Goal: Task Accomplishment & Management: Manage account settings

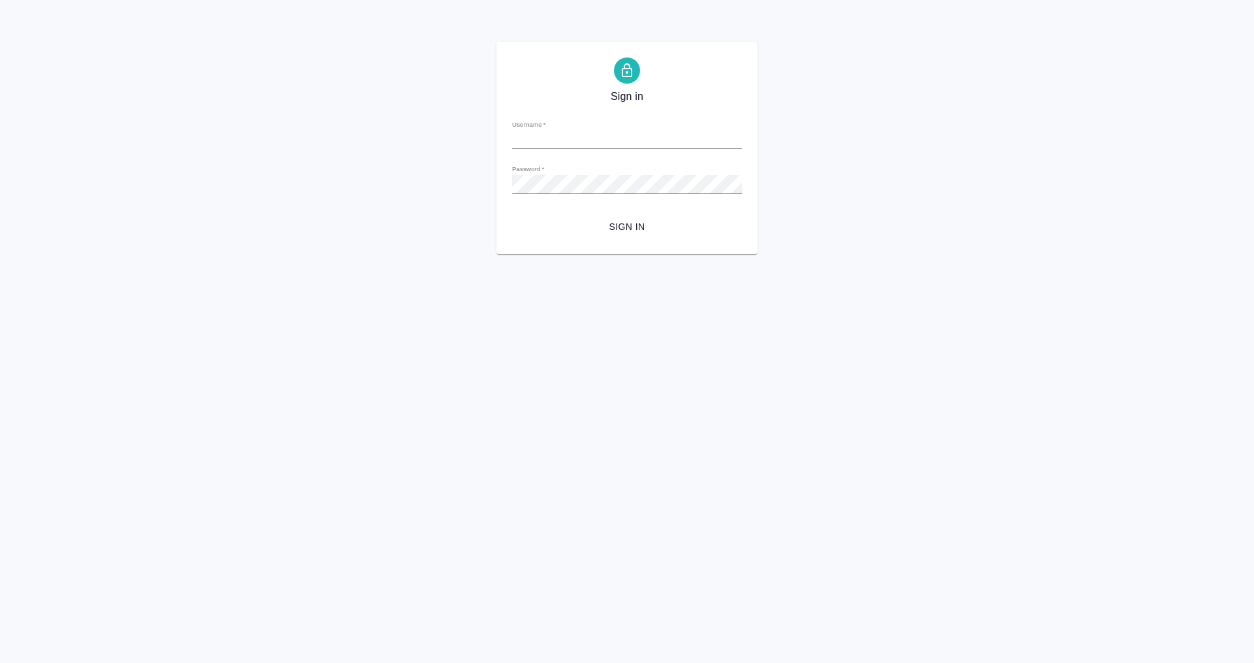
type input "[PERSON_NAME][EMAIL_ADDRESS][DOMAIN_NAME]"
click at [628, 220] on span "Sign in" at bounding box center [627, 227] width 209 height 16
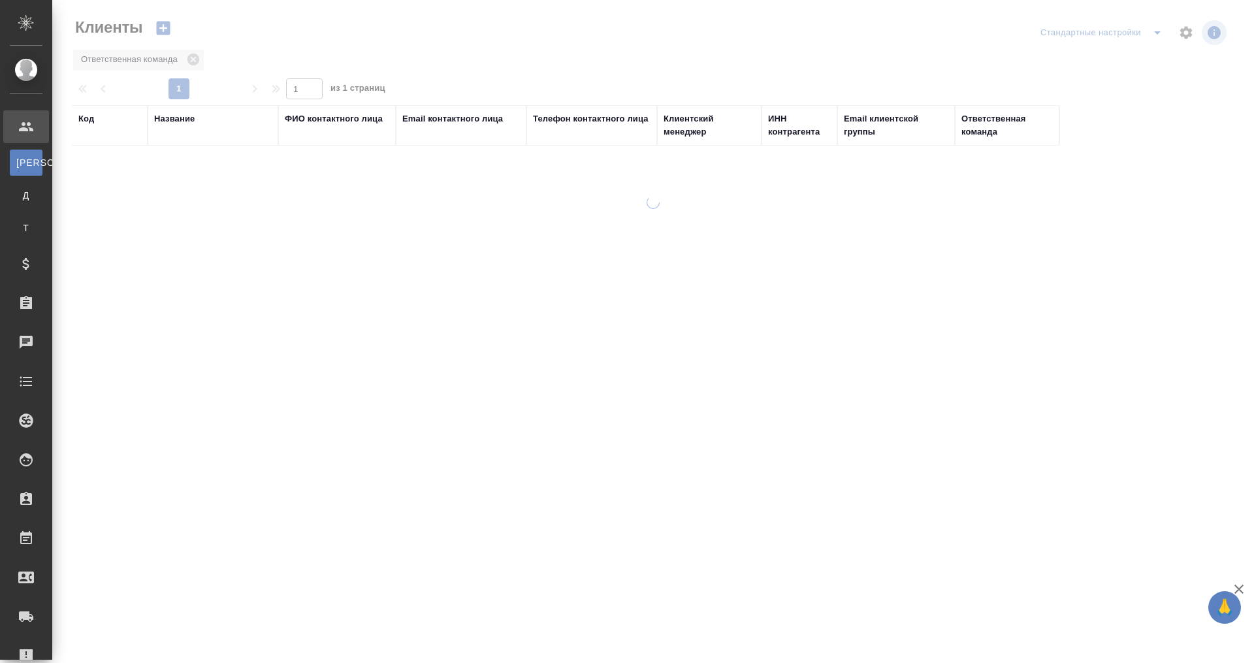
select select "RU"
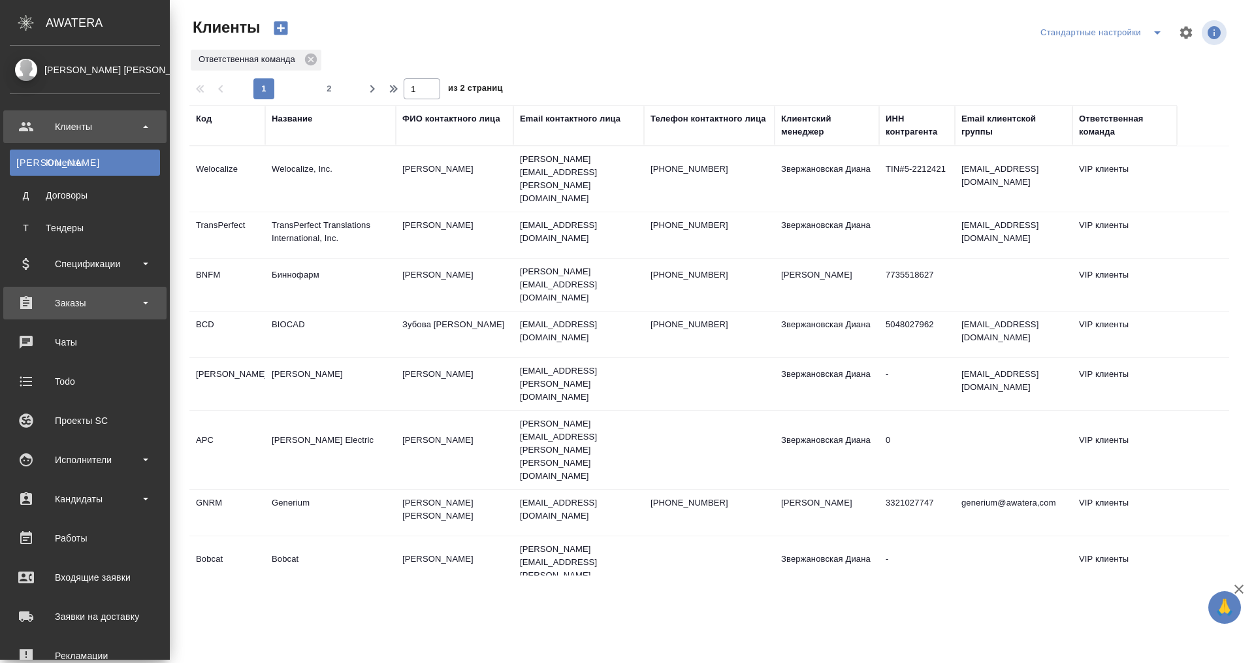
click at [91, 300] on div "Заказы" at bounding box center [85, 303] width 150 height 20
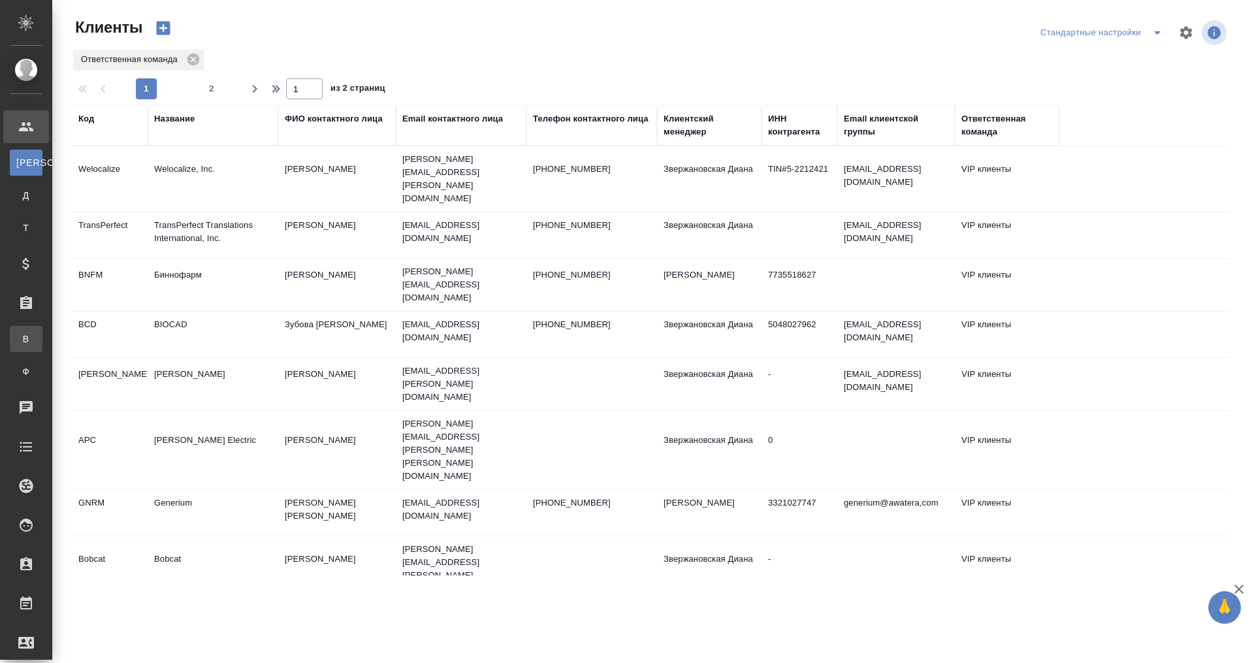
click at [20, 336] on div "Все заказы" at bounding box center [10, 338] width 20 height 13
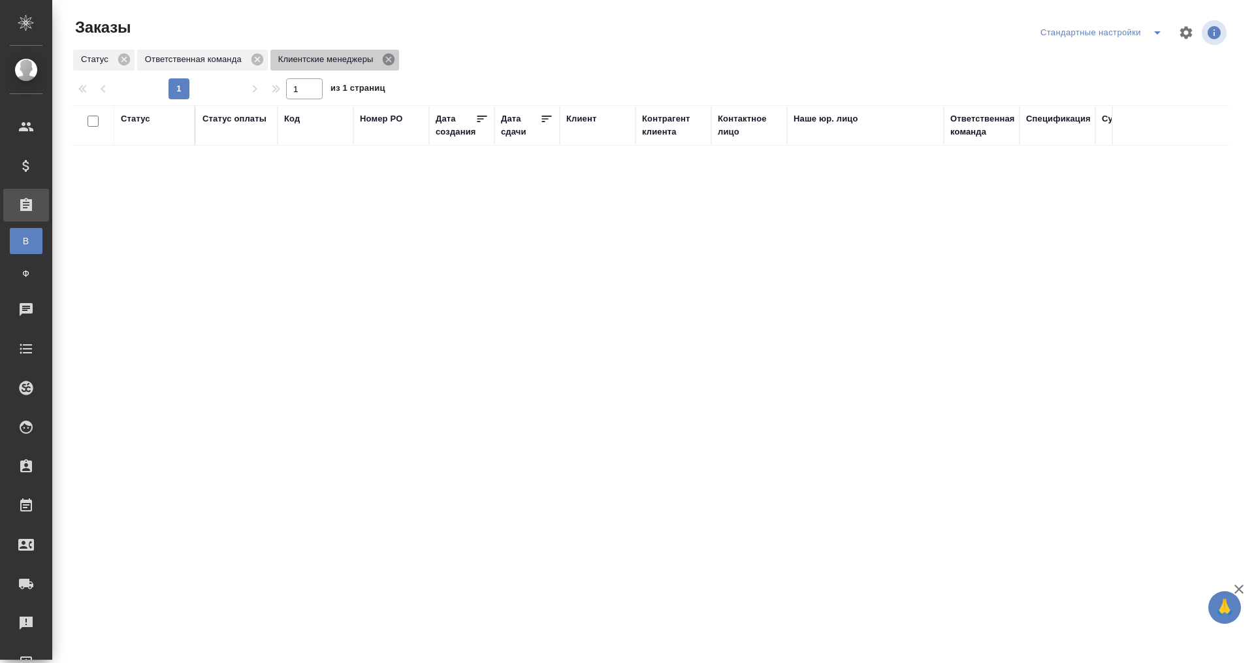
click at [383, 55] on icon at bounding box center [388, 59] width 14 height 14
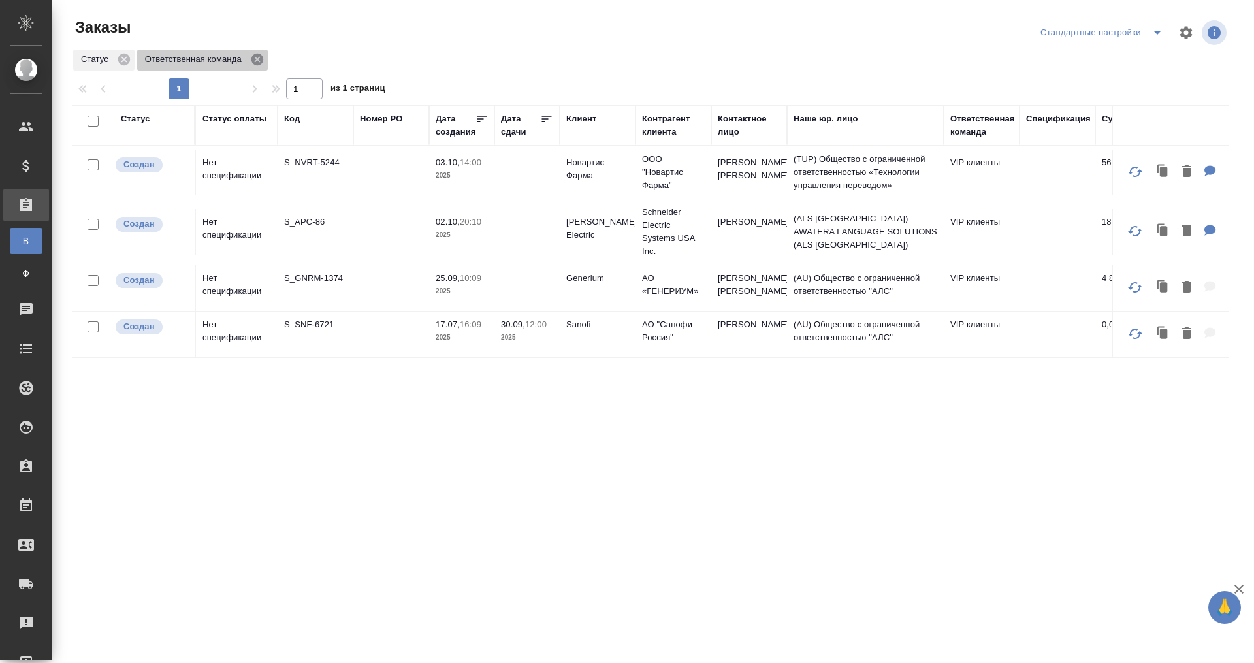
click at [251, 55] on icon at bounding box center [257, 59] width 14 height 14
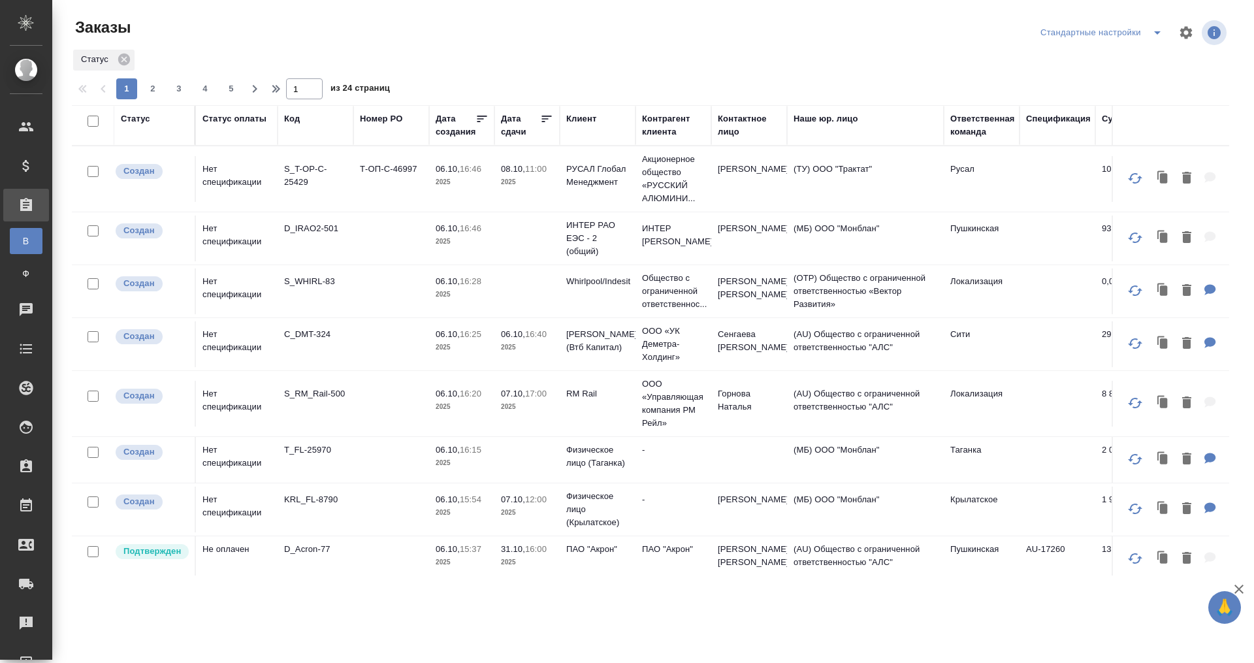
click at [167, 54] on div "Статус" at bounding box center [650, 60] width 1157 height 24
click at [296, 119] on div "Код" at bounding box center [292, 118] width 16 height 13
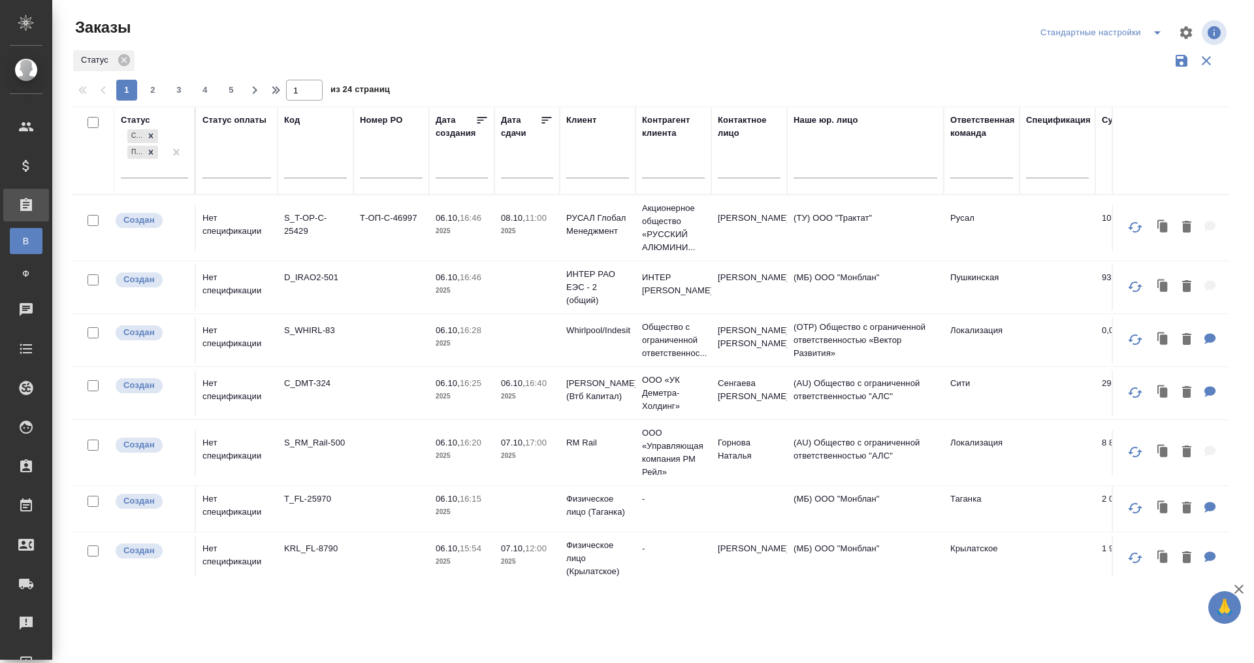
click at [152, 53] on div "Статус" at bounding box center [650, 60] width 1157 height 25
click at [1182, 31] on icon "button" at bounding box center [1186, 32] width 12 height 12
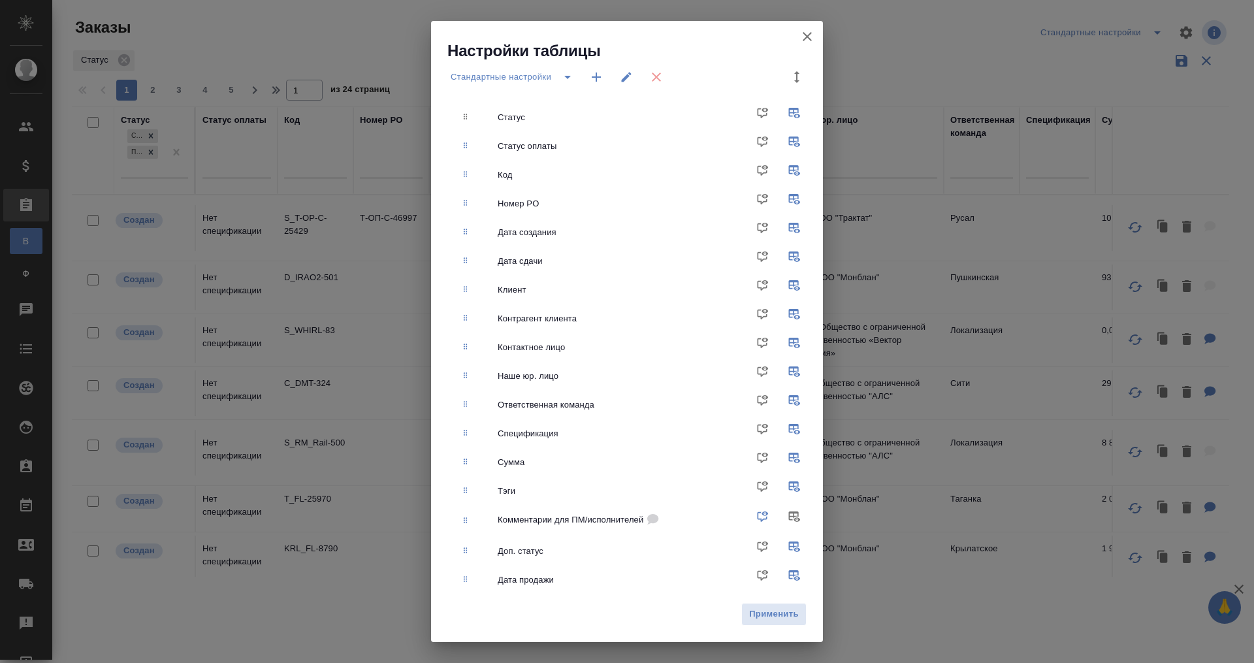
click at [526, 112] on span "Статус" at bounding box center [645, 117] width 294 height 13
click at [545, 142] on div "Статус оплаты" at bounding box center [645, 146] width 294 height 13
click at [519, 174] on div "Код" at bounding box center [645, 175] width 294 height 13
click at [781, 169] on input "checkbox" at bounding box center [796, 174] width 31 height 31
click at [781, 170] on input "checkbox" at bounding box center [796, 174] width 31 height 31
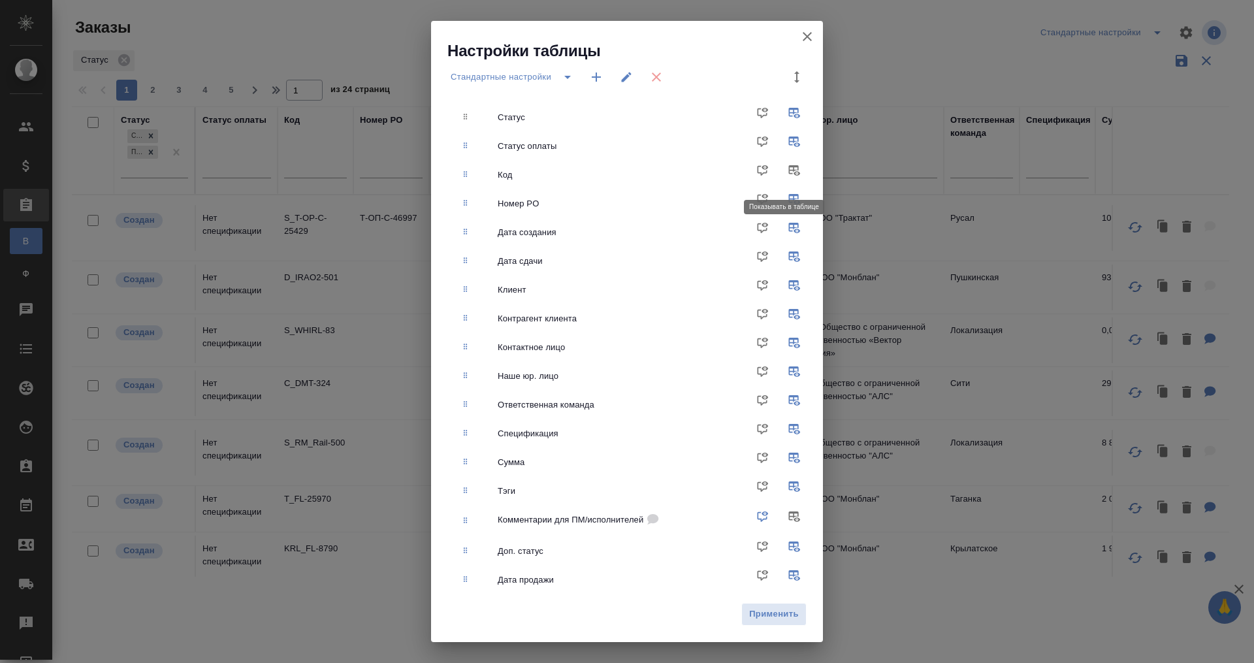
checkbox input "true"
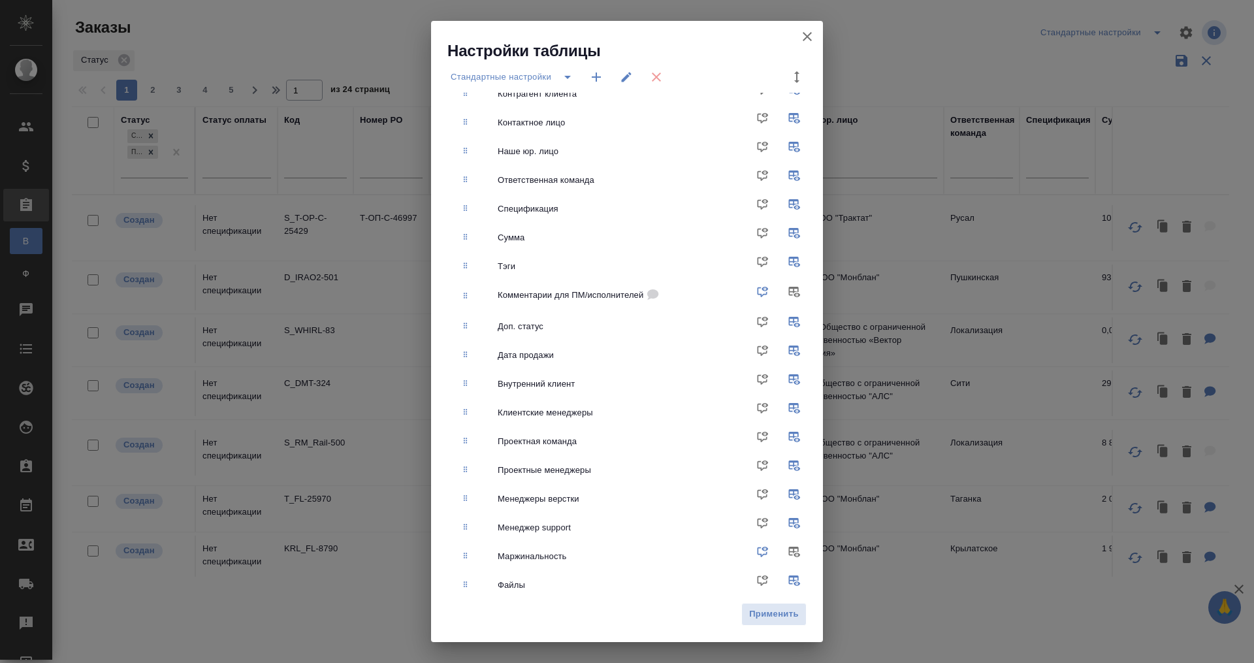
scroll to position [270, 0]
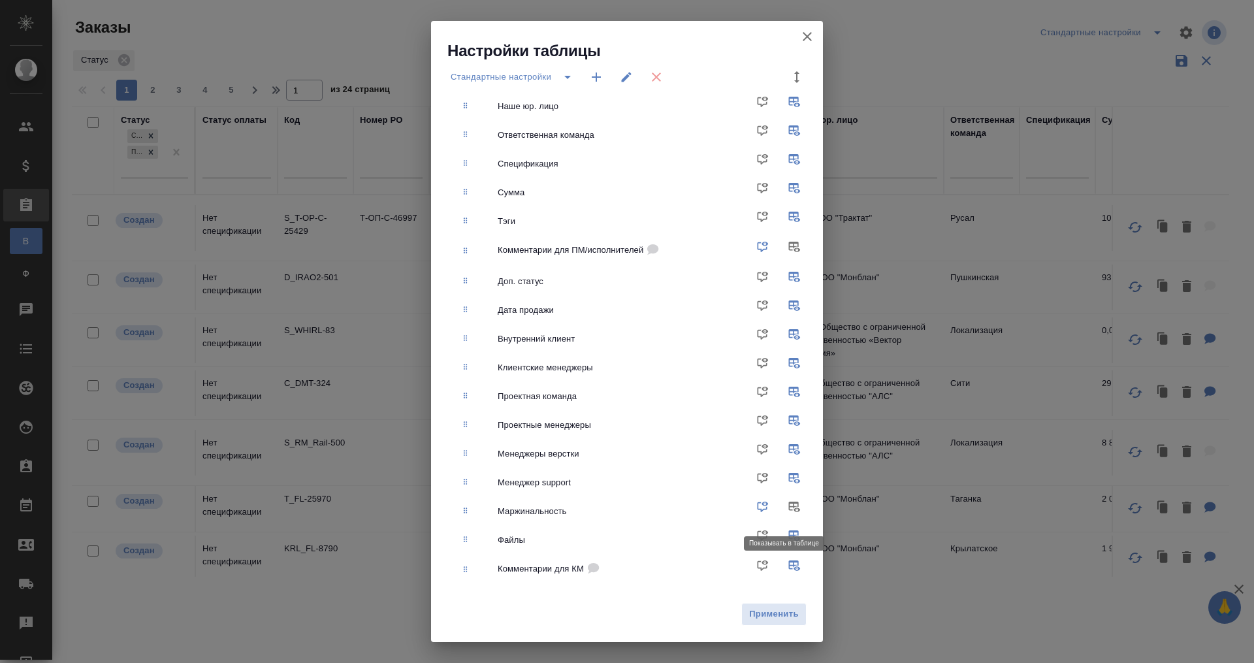
click at [781, 504] on input "checkbox" at bounding box center [796, 511] width 31 height 31
checkbox input "true"
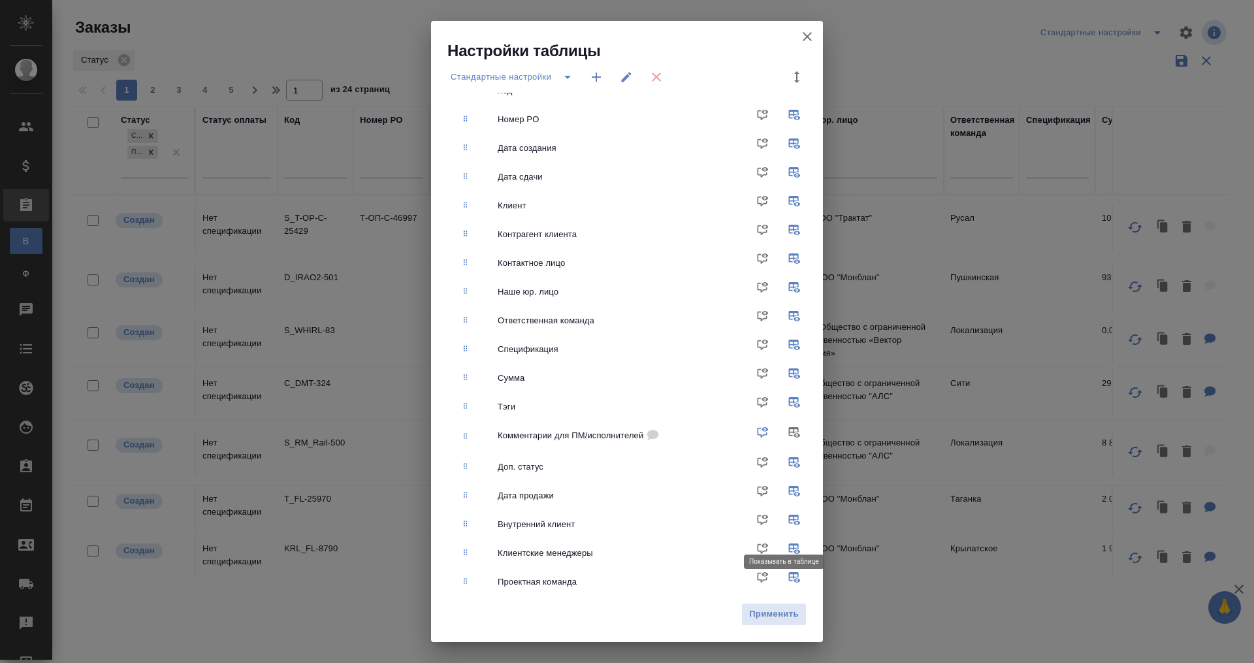
scroll to position [0, 0]
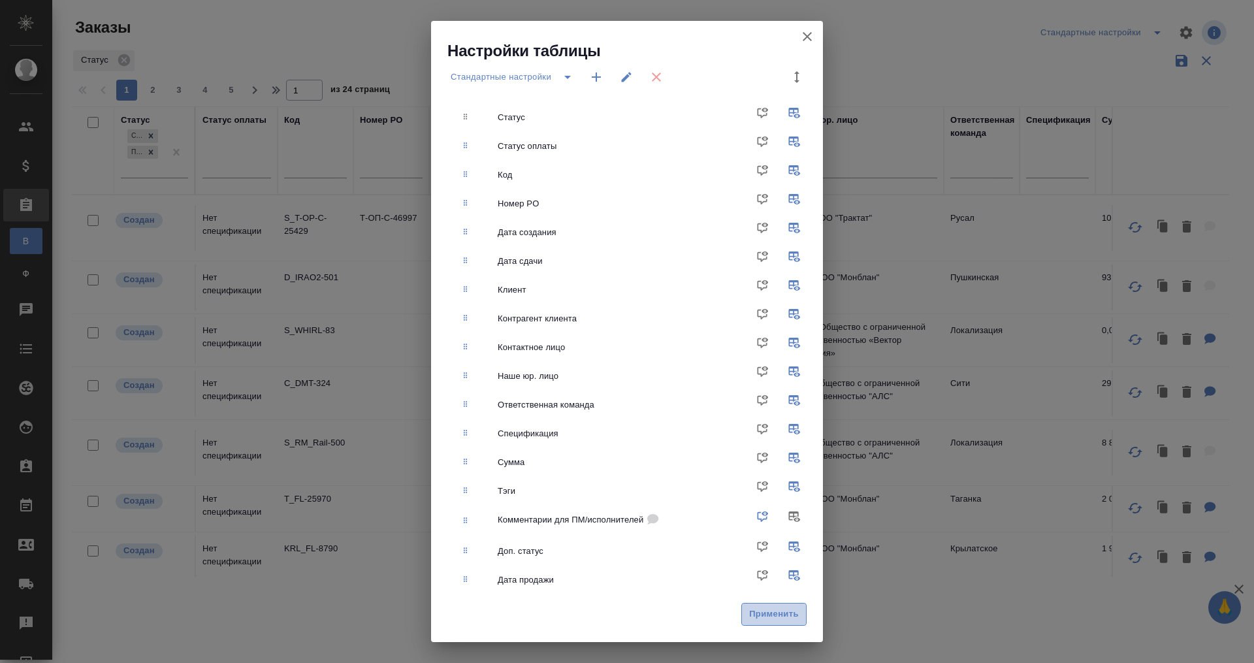
click at [782, 611] on span "Применить" at bounding box center [774, 614] width 51 height 15
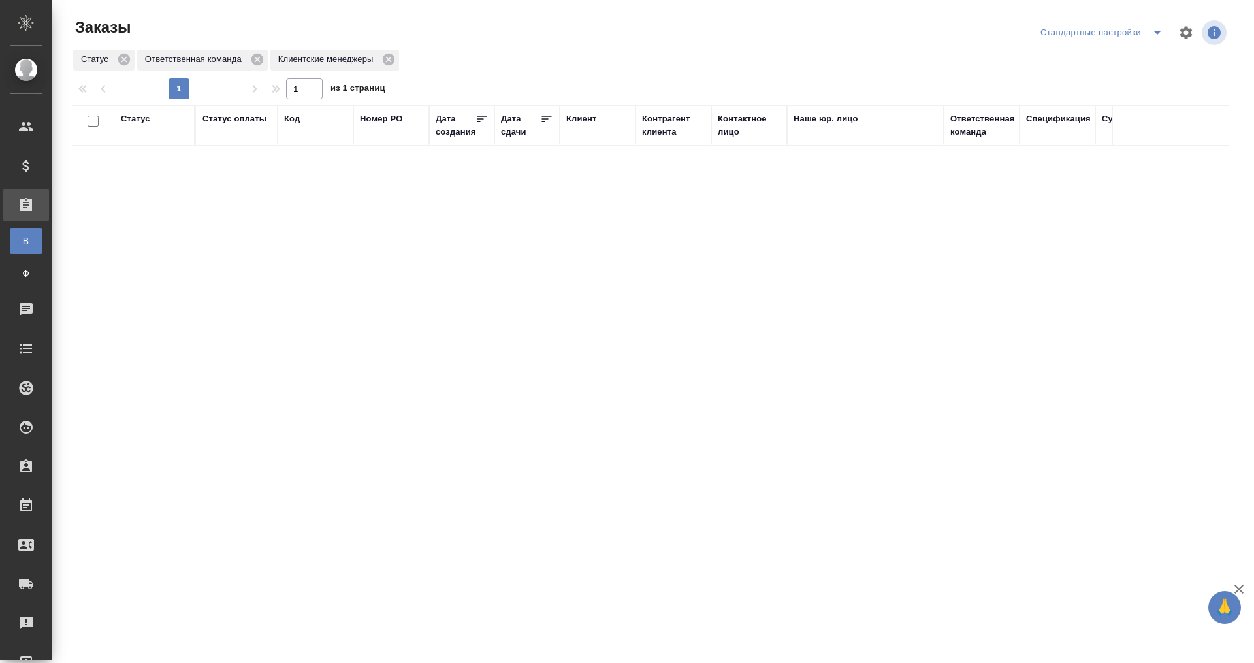
drag, startPoint x: 501, startPoint y: 562, endPoint x: 1024, endPoint y: 587, distance: 523.8
click at [1024, 587] on div ".cls-1 fill:#fff; AWATERA Плеханова Мария m.plekhanova Клиенты Спецификации Зак…" at bounding box center [627, 331] width 1254 height 663
click at [385, 56] on icon at bounding box center [389, 60] width 12 height 12
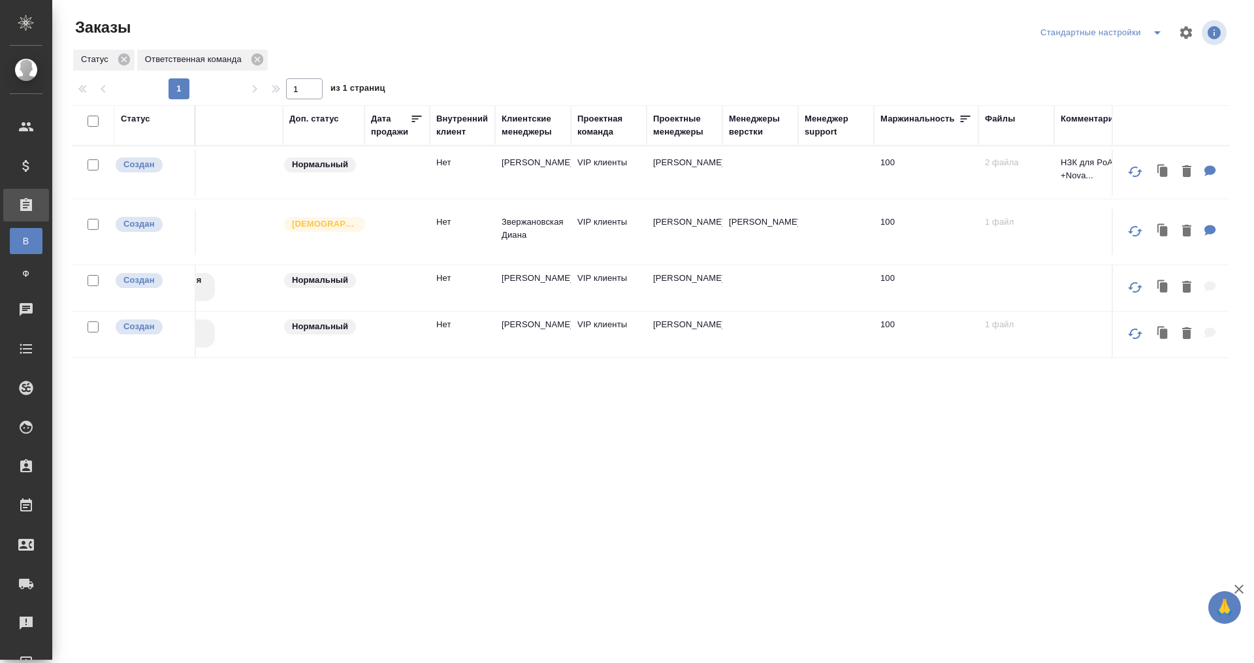
scroll to position [0, 1134]
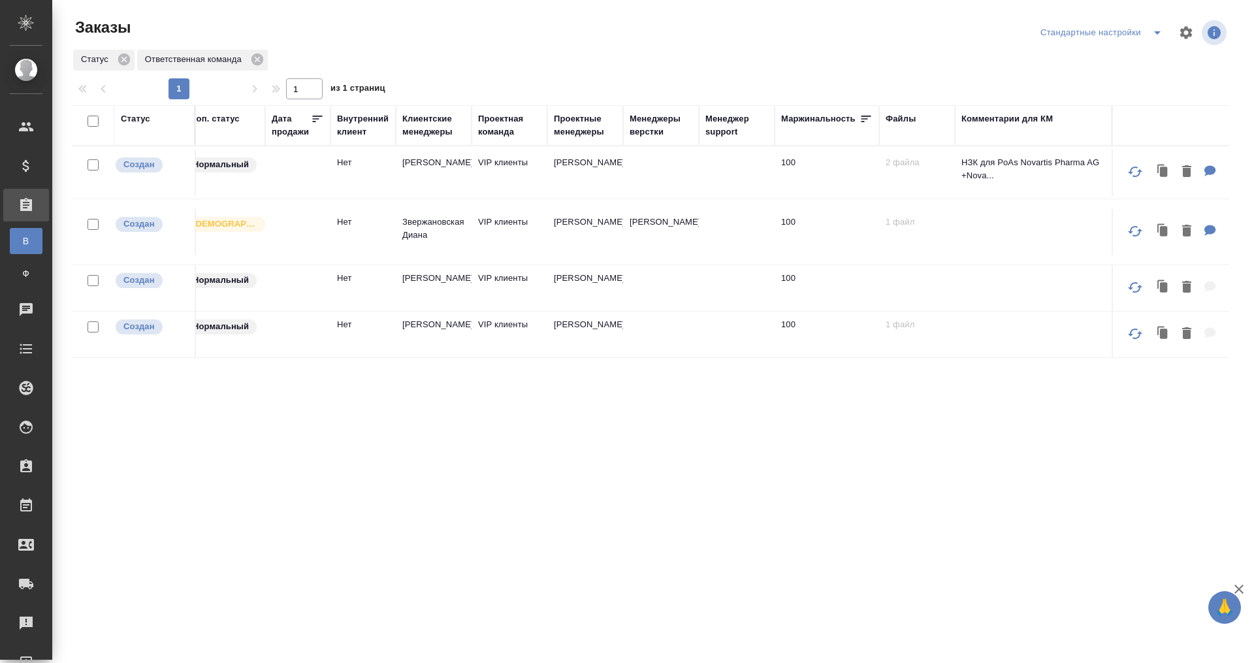
click at [1152, 31] on icon "split button" at bounding box center [1158, 33] width 16 height 16
click at [1159, 28] on icon "split button" at bounding box center [1158, 33] width 16 height 16
click at [1080, 31] on div "Стандартные настройки" at bounding box center [1103, 32] width 133 height 21
click at [1150, 28] on icon "split button" at bounding box center [1158, 33] width 16 height 16
click at [1047, 48] on li "Штада" at bounding box center [1103, 58] width 133 height 21
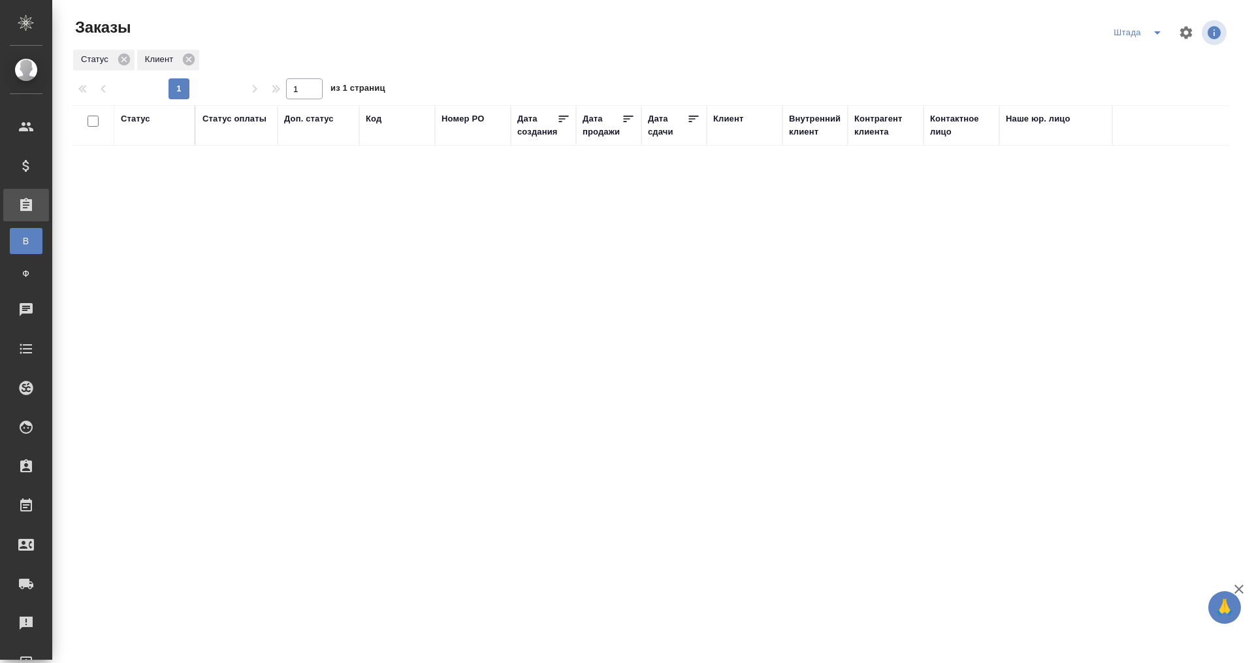
click at [1156, 29] on icon "split button" at bounding box center [1158, 33] width 16 height 16
click at [1183, 31] on icon "button" at bounding box center [1186, 32] width 12 height 12
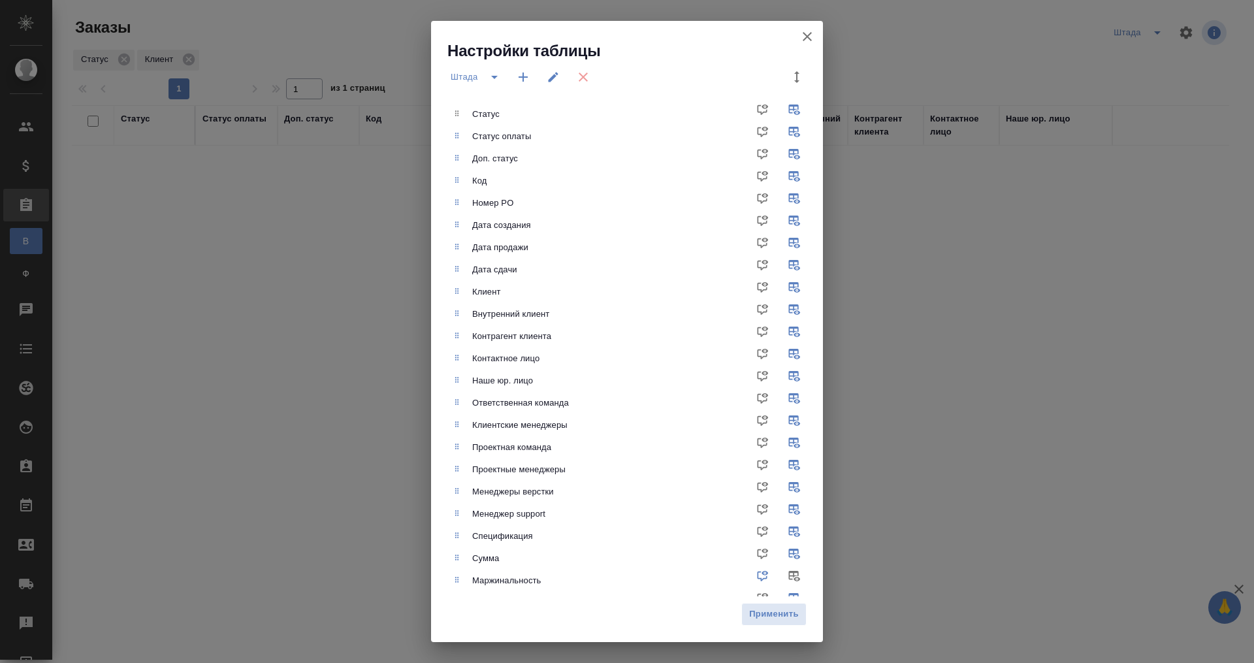
click at [1001, 22] on div "Настройки таблицы Штада Статус Статус оплаты Доп. статус Код Номер PO Дата созд…" at bounding box center [627, 331] width 1254 height 663
click at [803, 31] on icon "button" at bounding box center [808, 37] width 16 height 16
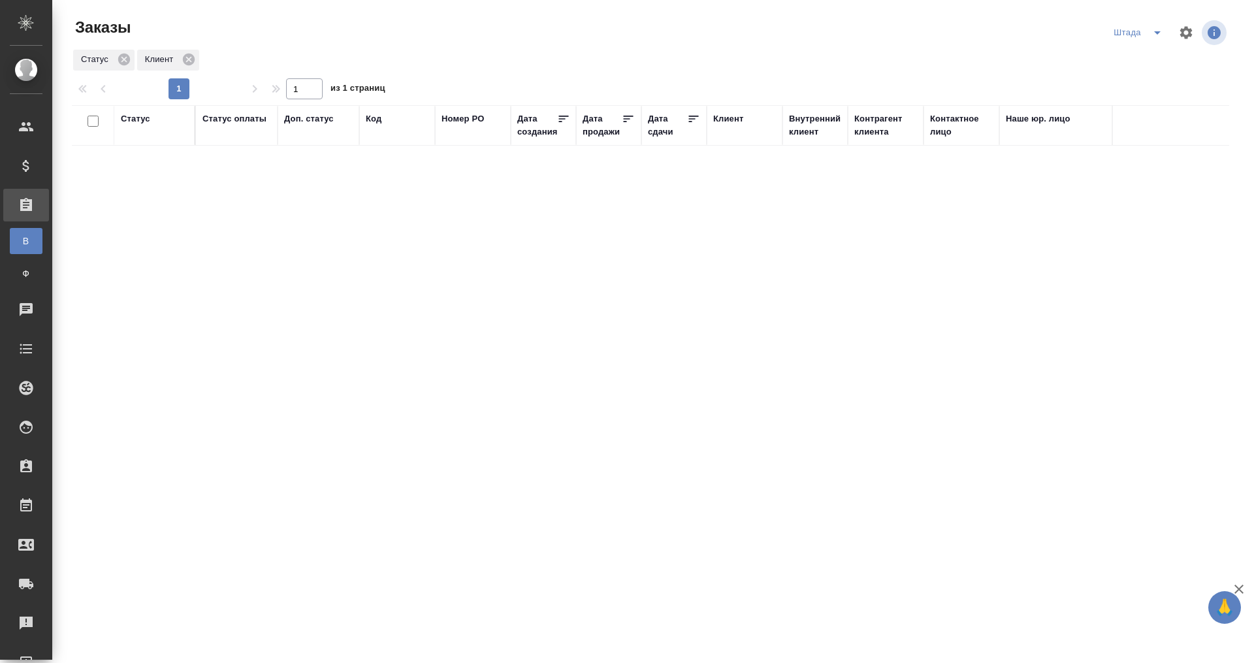
click at [1145, 31] on button "split button" at bounding box center [1157, 32] width 26 height 21
click at [1128, 48] on li "Стандартные настройки" at bounding box center [1140, 58] width 125 height 21
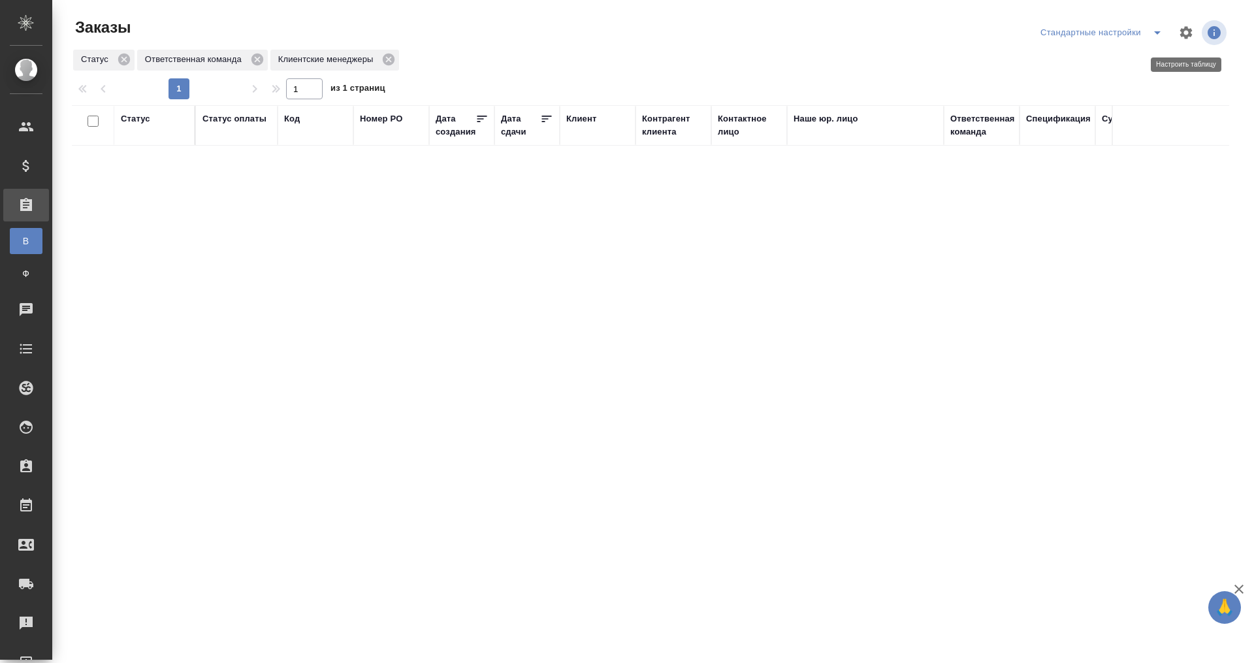
click at [1180, 31] on icon "button" at bounding box center [1186, 33] width 16 height 16
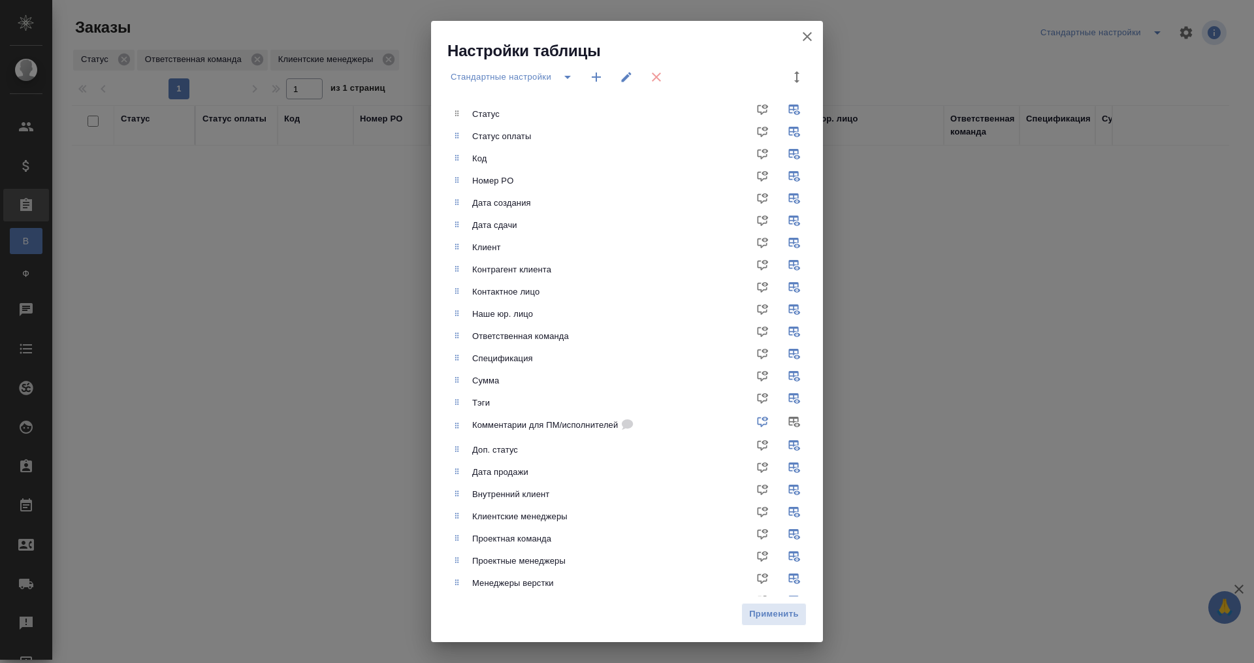
click at [593, 74] on icon "button" at bounding box center [597, 77] width 16 height 16
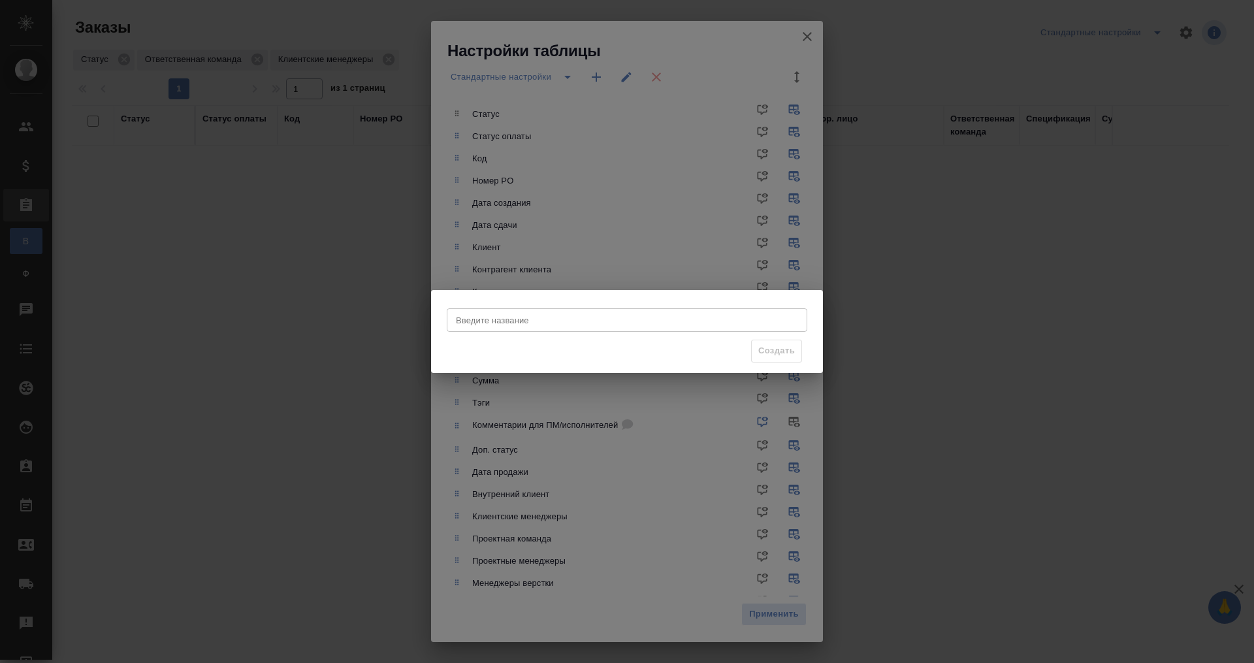
click at [549, 310] on input "Введите название" at bounding box center [627, 320] width 361 height 24
type input "Лигал"
click at [777, 352] on span "Создать" at bounding box center [776, 351] width 37 height 15
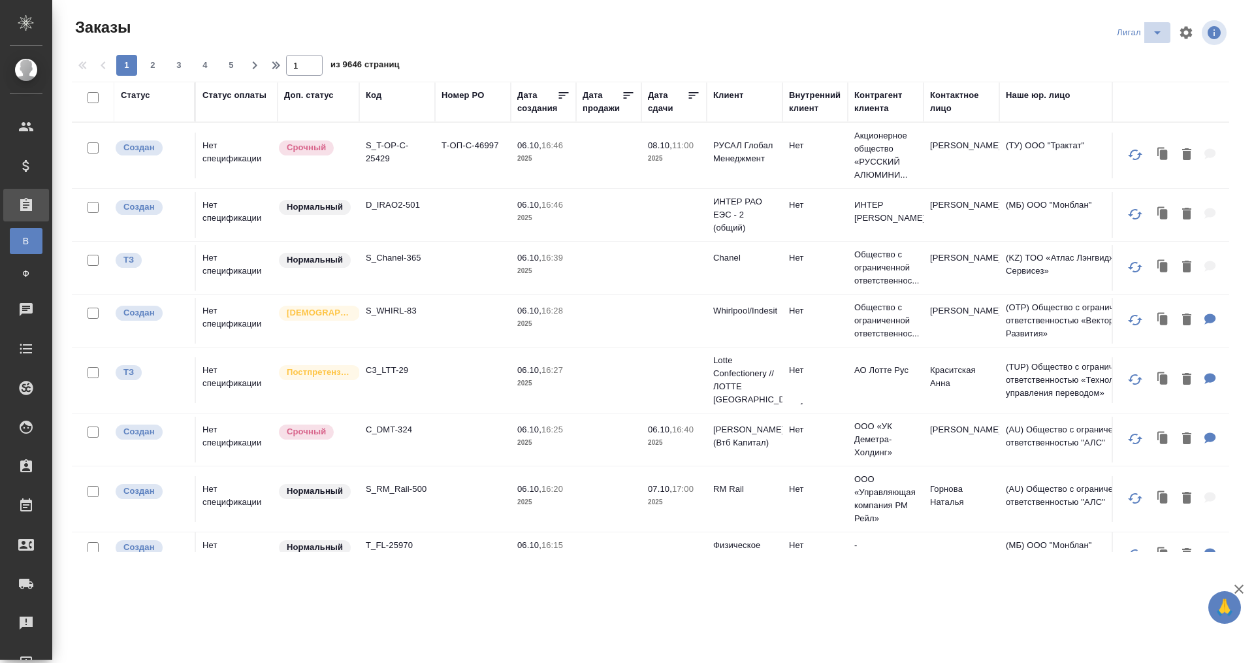
click at [1150, 28] on icon "split button" at bounding box center [1158, 33] width 16 height 16
click at [1184, 25] on icon "button" at bounding box center [1186, 33] width 16 height 16
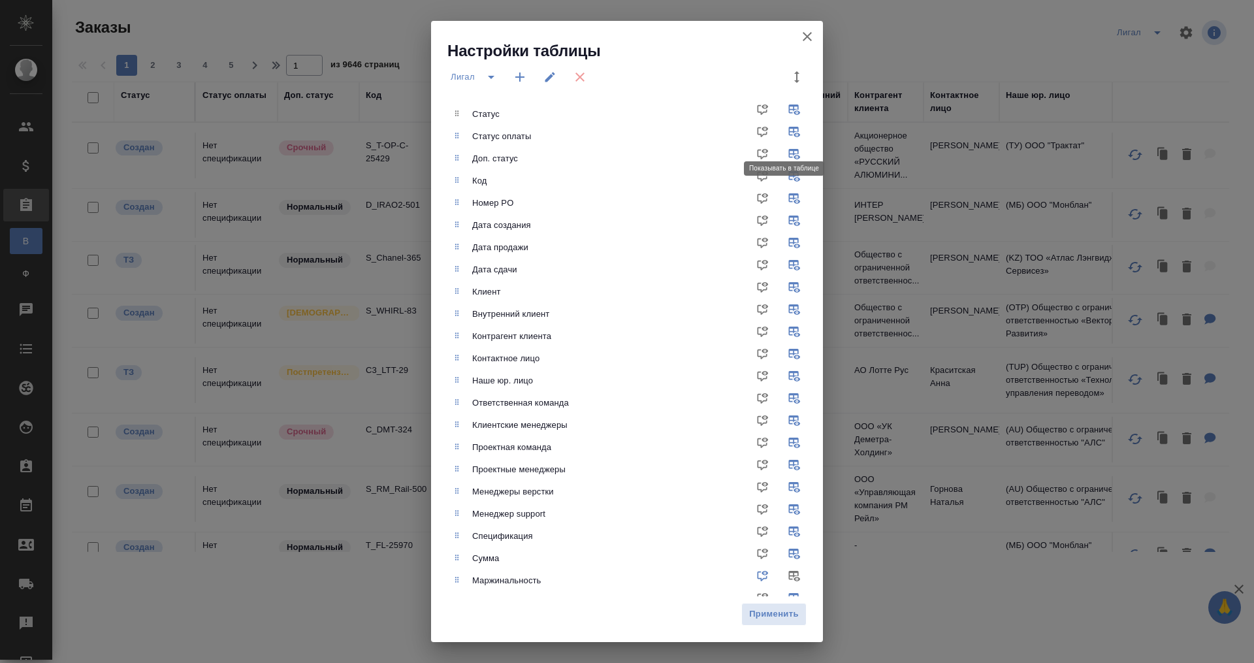
click at [781, 131] on input "checkbox" at bounding box center [796, 136] width 31 height 31
checkbox input "false"
click at [781, 151] on input "checkbox" at bounding box center [796, 158] width 31 height 31
checkbox input "false"
click at [781, 194] on input "checkbox" at bounding box center [796, 202] width 31 height 31
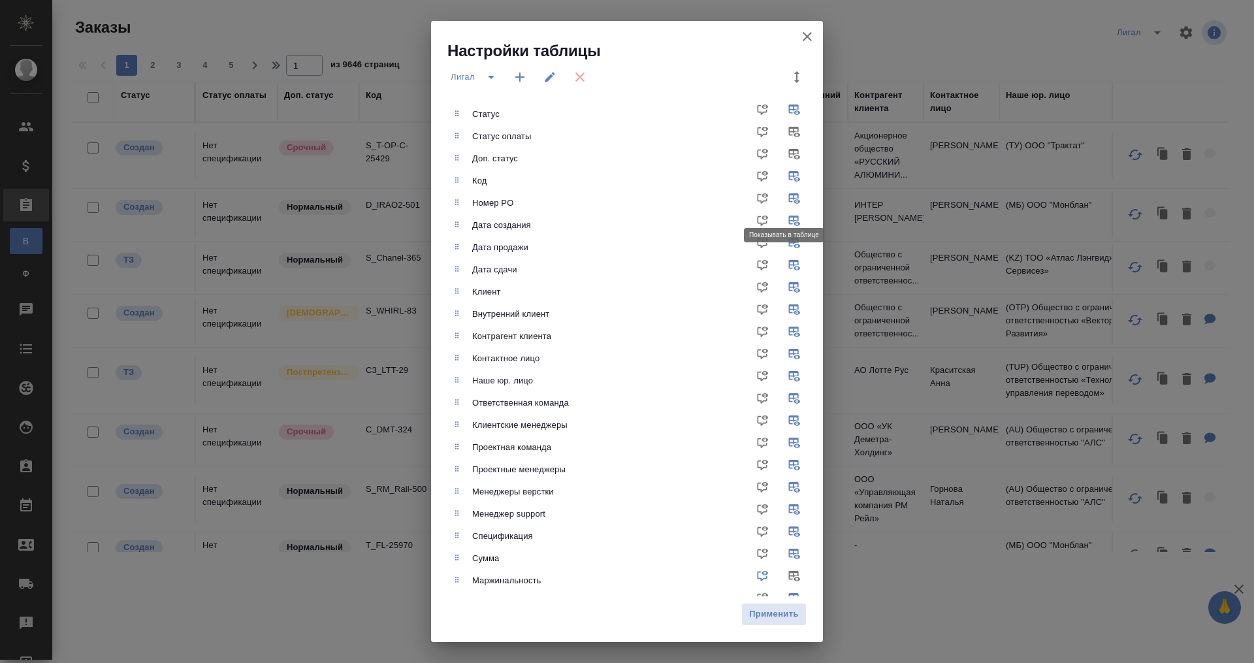
checkbox input "false"
click at [781, 236] on input "checkbox" at bounding box center [796, 247] width 31 height 31
checkbox input "false"
click at [783, 210] on input "checkbox" at bounding box center [796, 225] width 31 height 31
checkbox input "false"
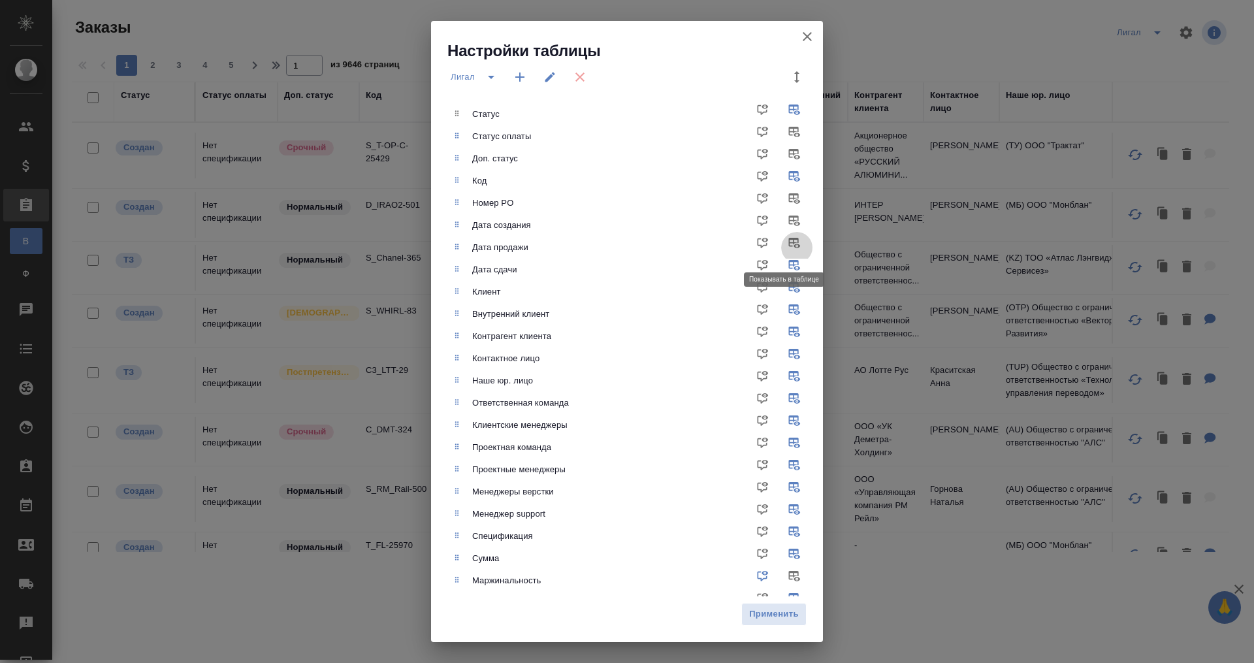
click at [785, 235] on input "checkbox" at bounding box center [796, 247] width 31 height 31
checkbox input "true"
click at [781, 306] on input "checkbox" at bounding box center [796, 314] width 31 height 31
checkbox input "false"
click at [781, 328] on input "checkbox" at bounding box center [796, 336] width 31 height 31
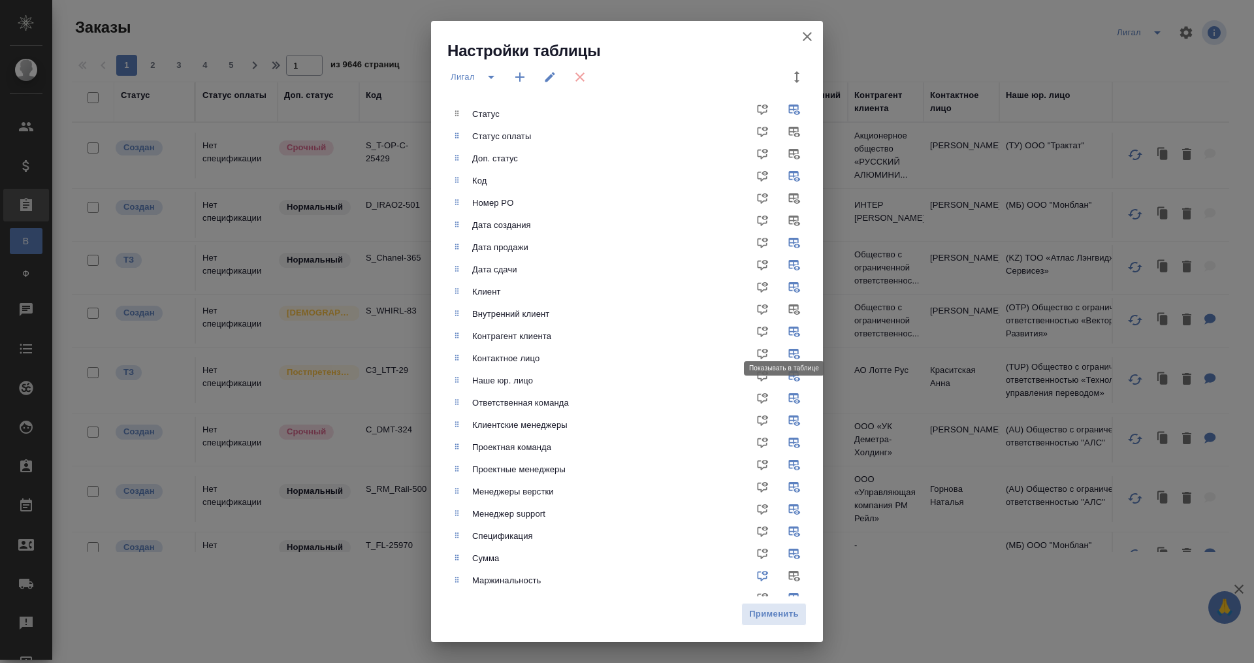
checkbox input "false"
click at [781, 349] on input "checkbox" at bounding box center [796, 358] width 31 height 31
checkbox input "false"
click at [781, 366] on input "checkbox" at bounding box center [796, 380] width 31 height 31
checkbox input "false"
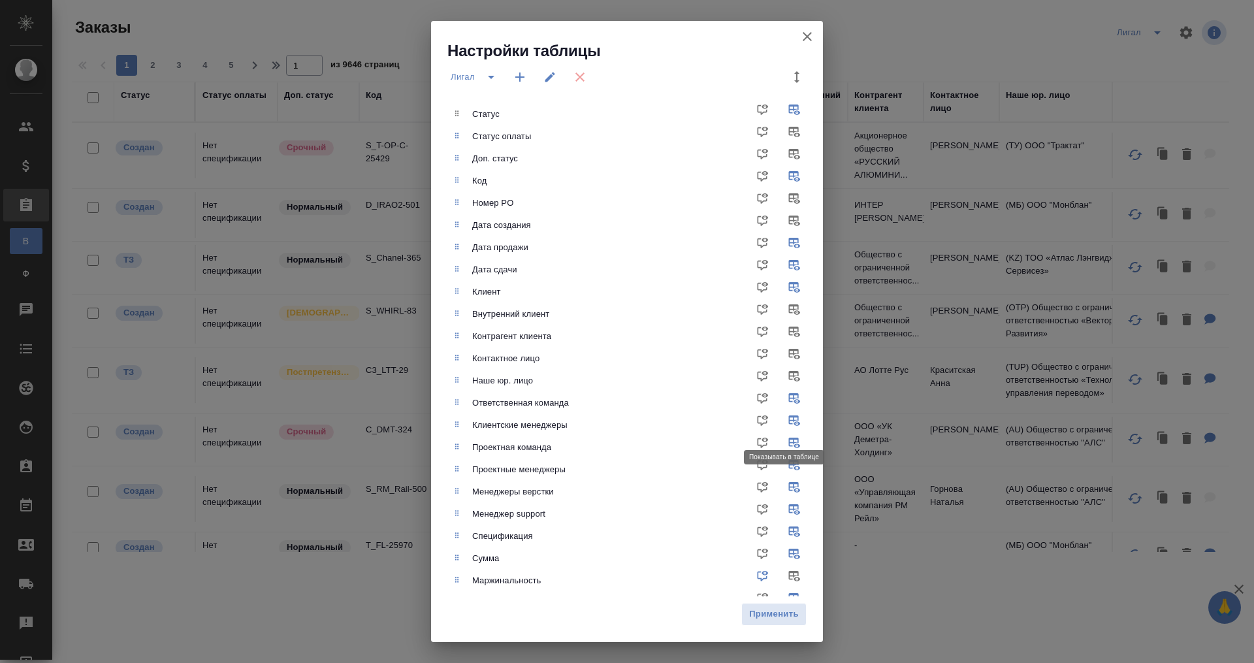
click at [781, 419] on input "checkbox" at bounding box center [796, 425] width 31 height 31
checkbox input "false"
click at [781, 485] on input "checkbox" at bounding box center [796, 491] width 31 height 31
checkbox input "false"
click at [781, 500] on input "checkbox" at bounding box center [796, 513] width 31 height 31
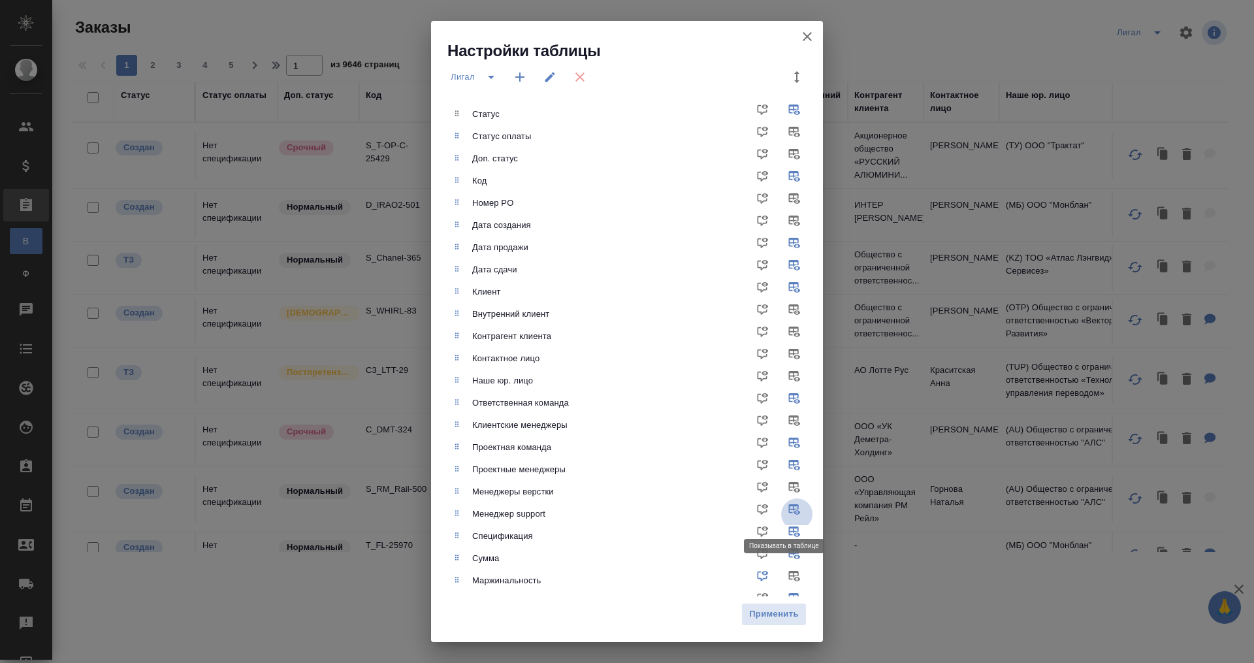
checkbox input "false"
click at [781, 528] on input "checkbox" at bounding box center [796, 536] width 31 height 31
checkbox input "false"
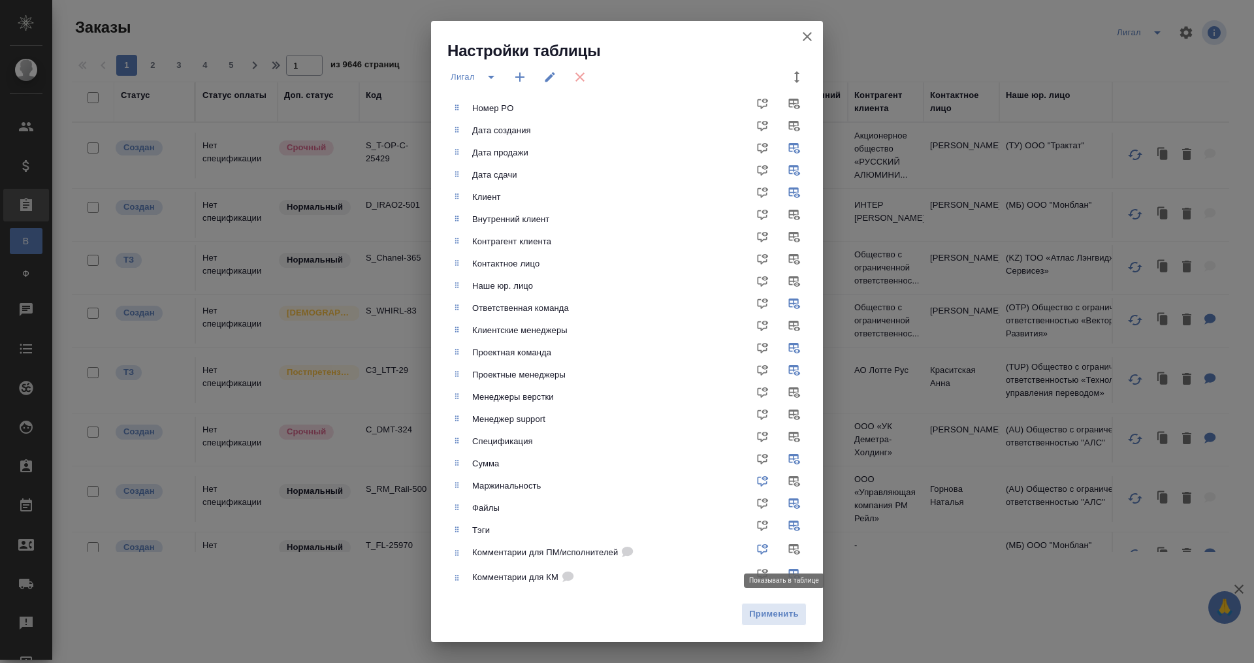
scroll to position [100, 0]
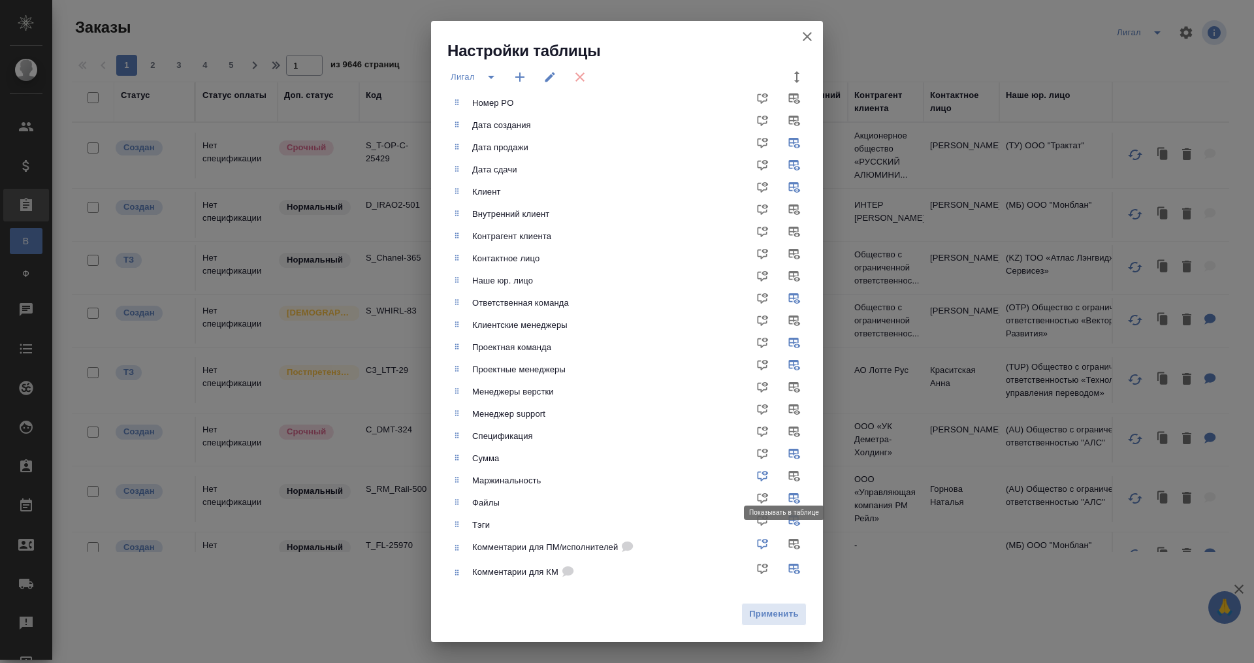
click at [781, 472] on input "checkbox" at bounding box center [796, 480] width 31 height 31
checkbox input "true"
click at [781, 500] on input "checkbox" at bounding box center [796, 502] width 31 height 31
checkbox input "false"
click at [781, 515] on input "checkbox" at bounding box center [796, 525] width 31 height 31
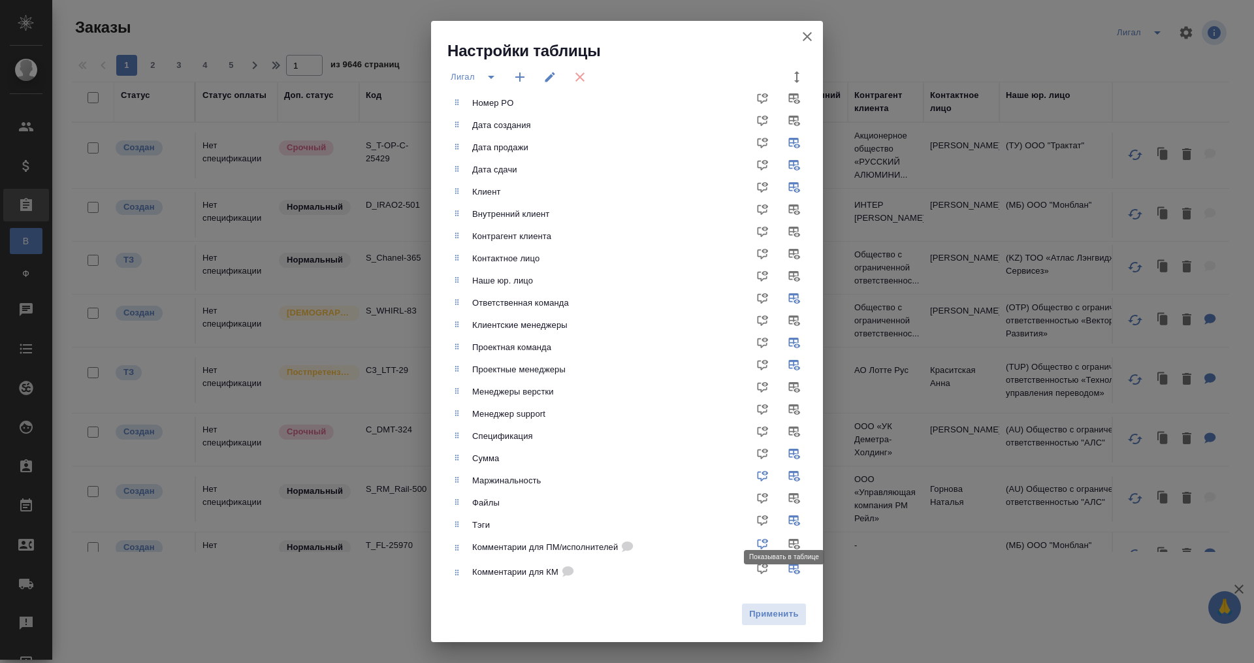
checkbox input "false"
click at [781, 568] on input "checkbox" at bounding box center [796, 573] width 31 height 31
checkbox input "false"
click at [775, 617] on span "Применить" at bounding box center [774, 614] width 51 height 15
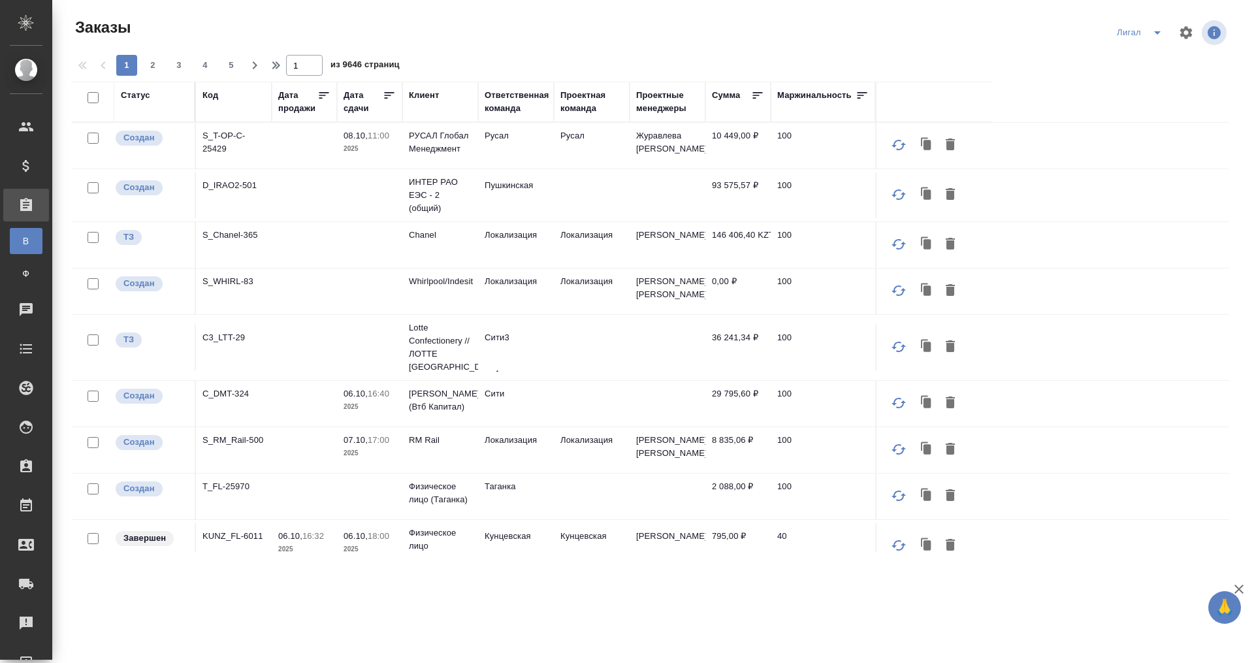
click at [594, 91] on div "Проектная команда" at bounding box center [591, 102] width 63 height 26
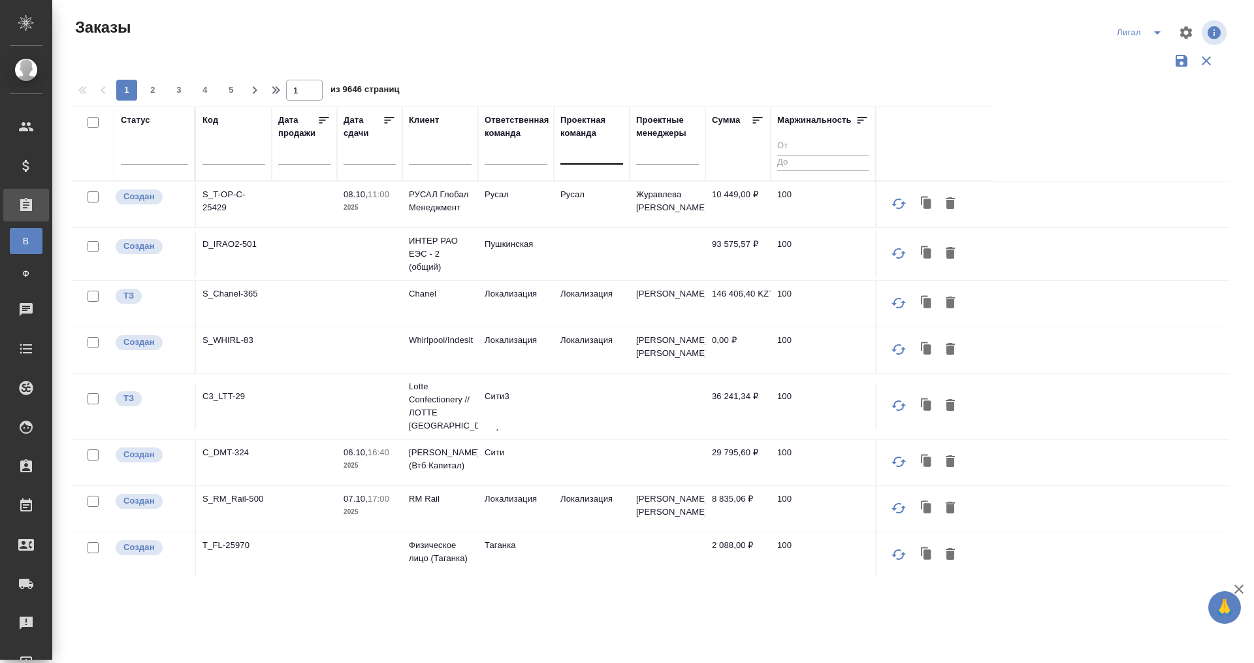
click at [593, 148] on div at bounding box center [591, 151] width 63 height 19
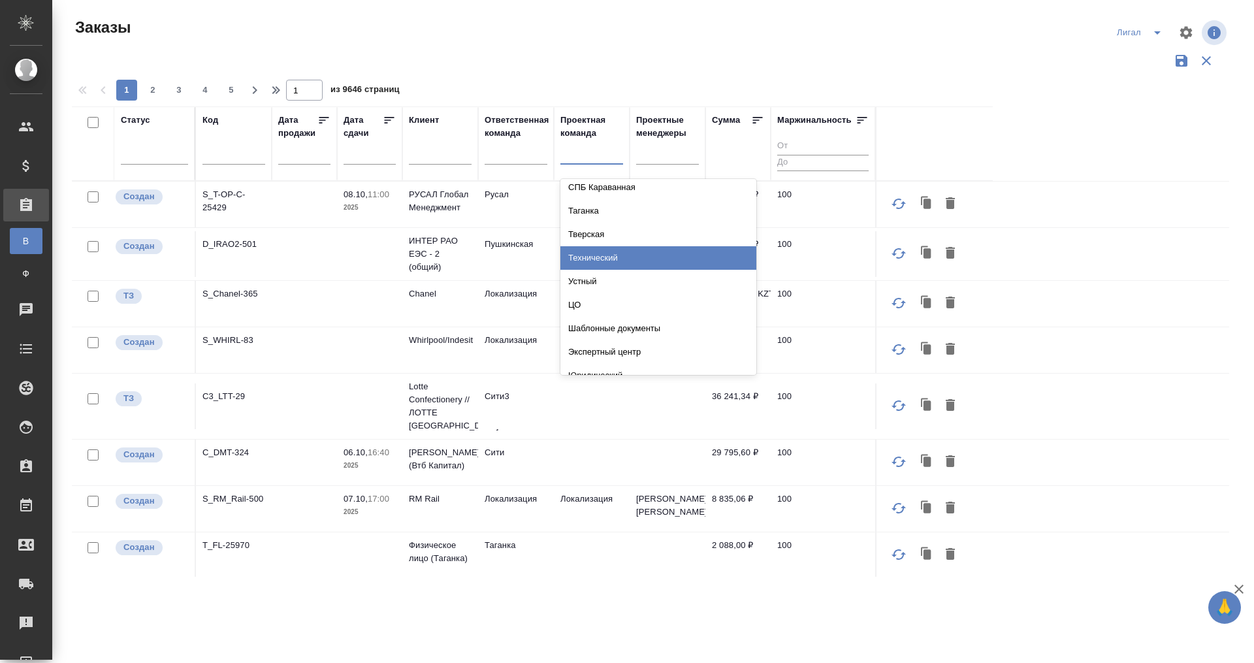
scroll to position [750, 0]
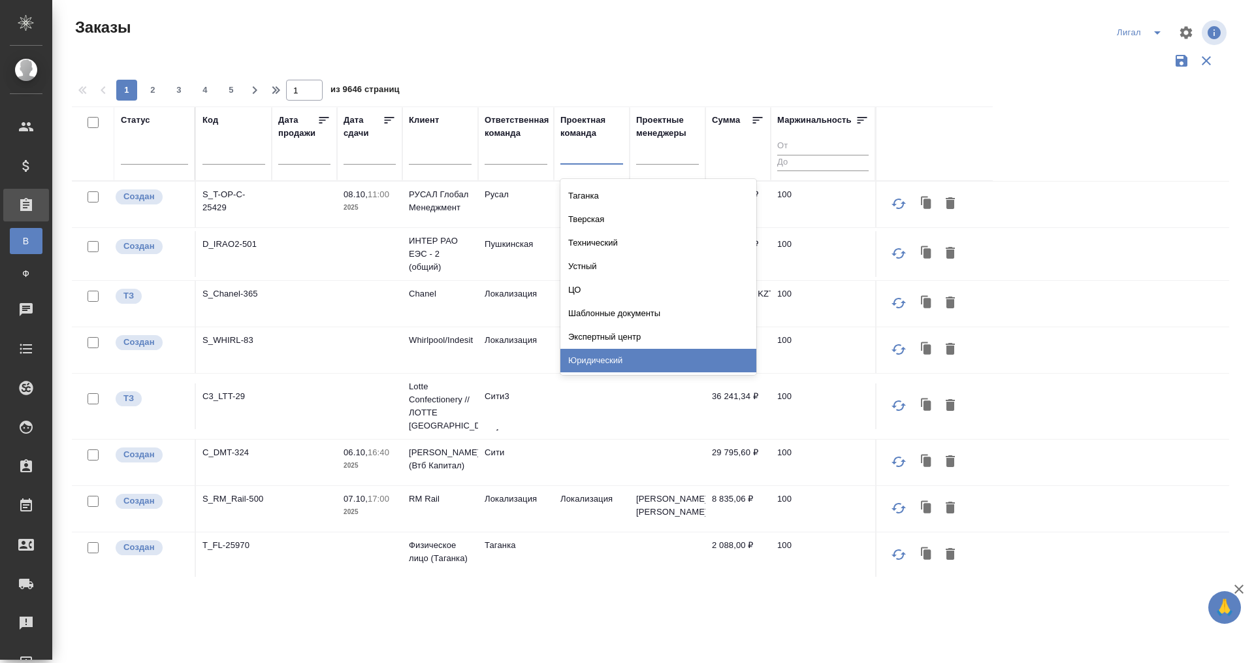
drag, startPoint x: 608, startPoint y: 358, endPoint x: 613, endPoint y: 318, distance: 40.1
click at [607, 358] on div "Юридический" at bounding box center [658, 361] width 196 height 24
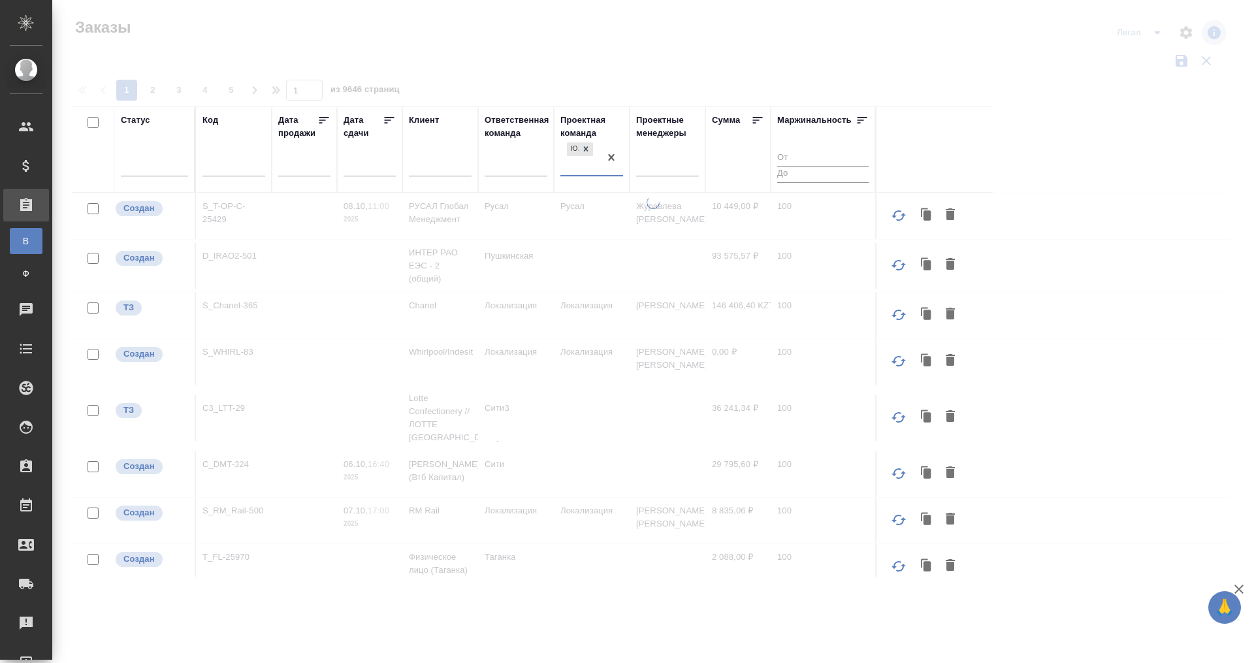
click at [577, 161] on div "Юридический" at bounding box center [579, 157] width 39 height 35
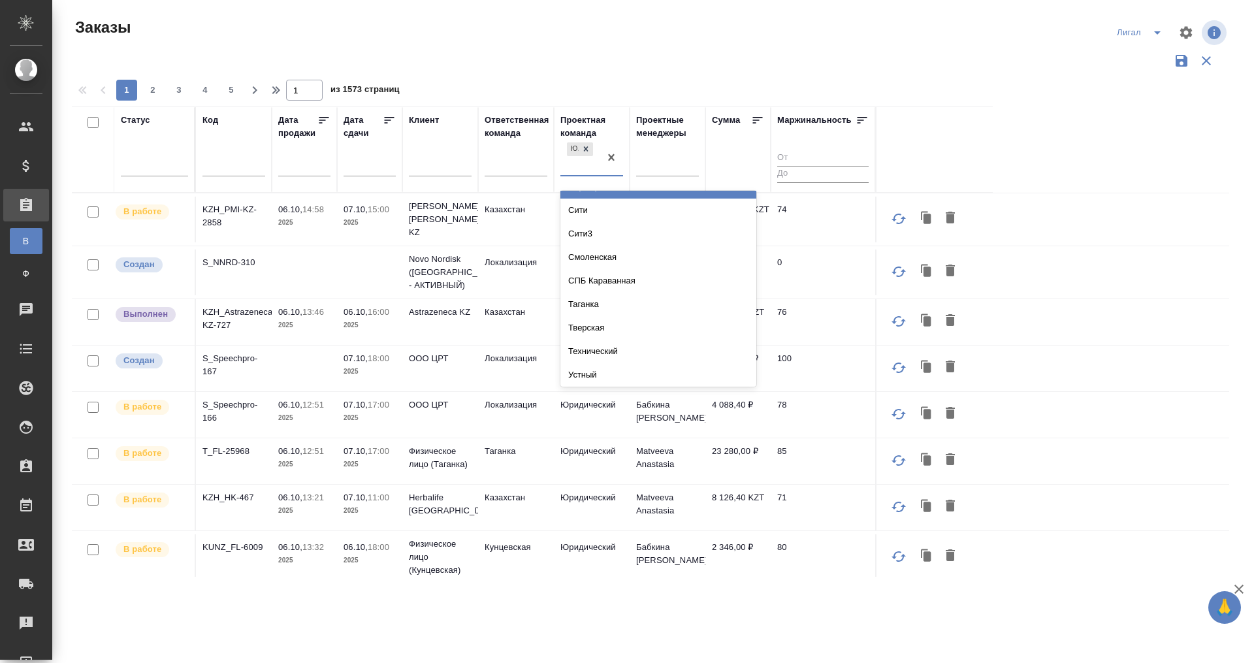
scroll to position [726, 0]
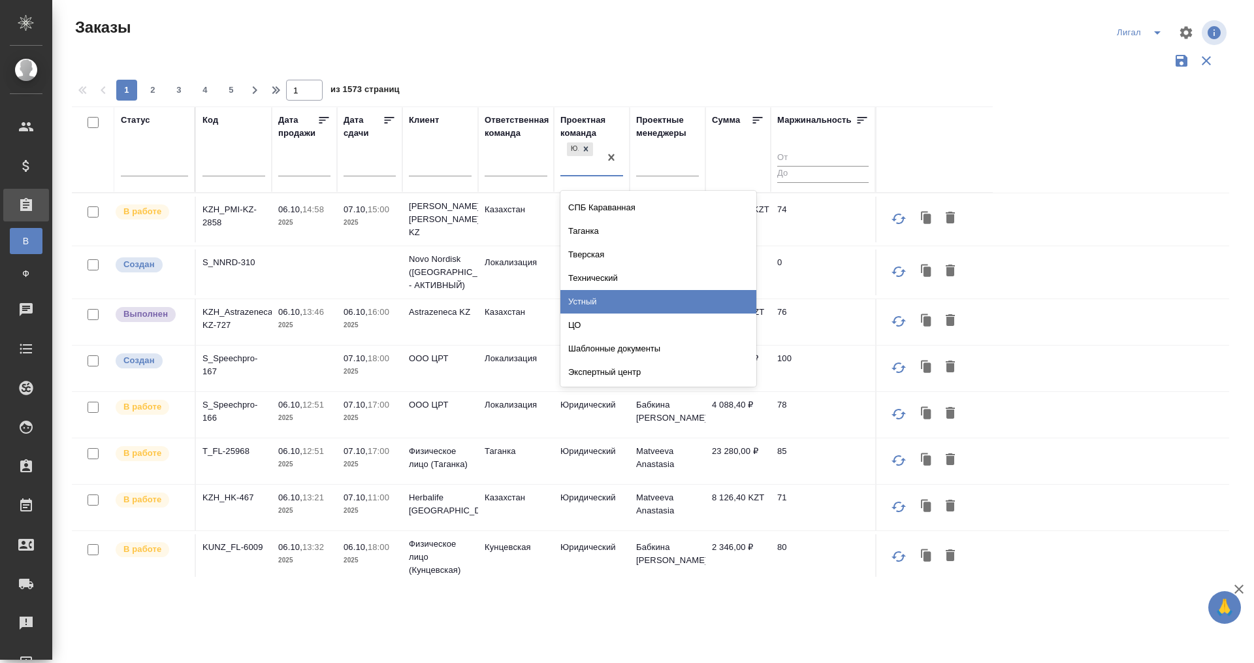
click at [612, 297] on div "Устный" at bounding box center [658, 302] width 196 height 24
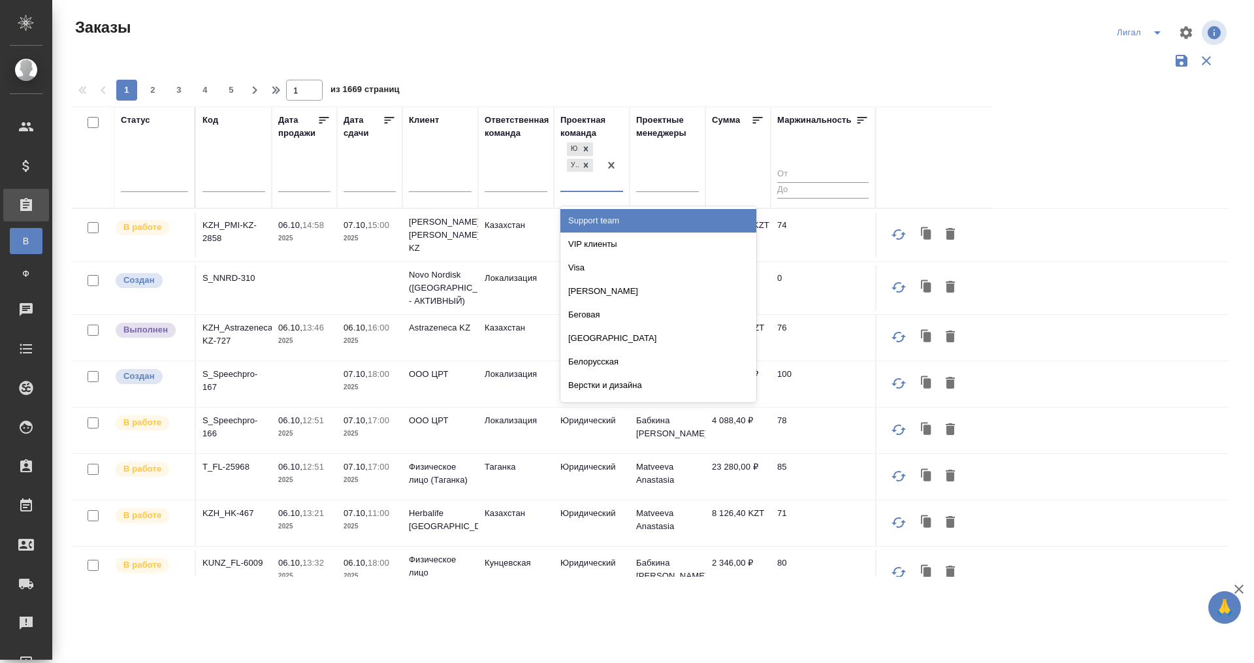
click at [575, 175] on div "Юридический Устный" at bounding box center [579, 165] width 39 height 51
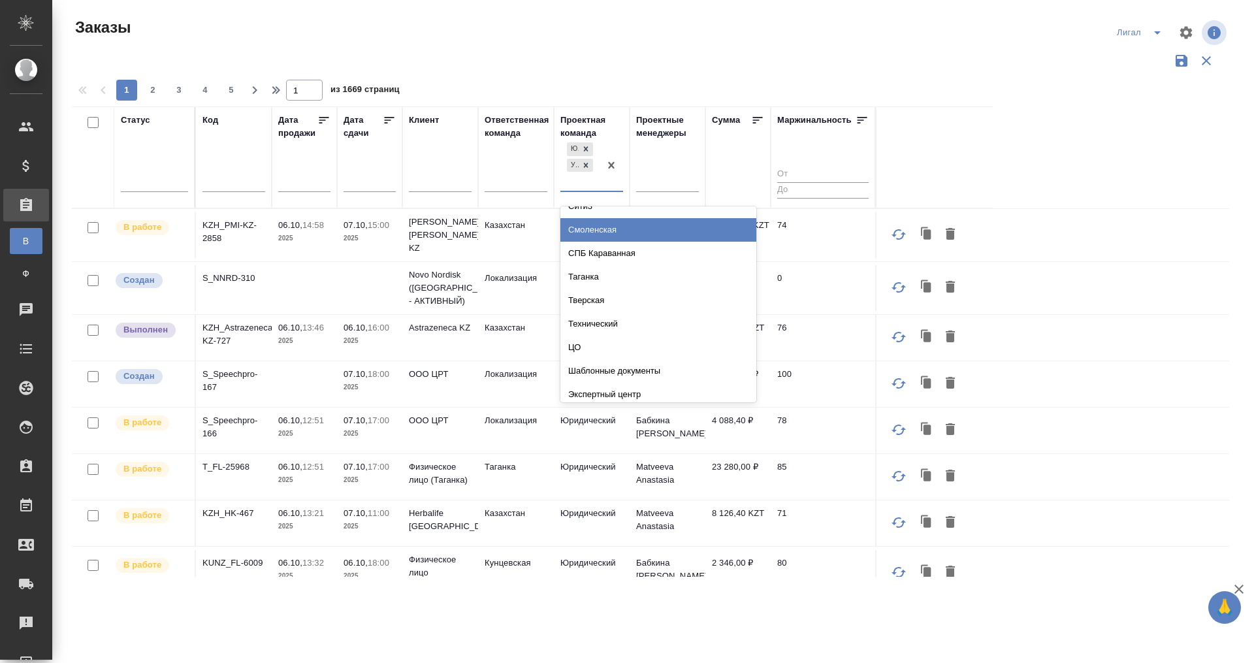
scroll to position [703, 0]
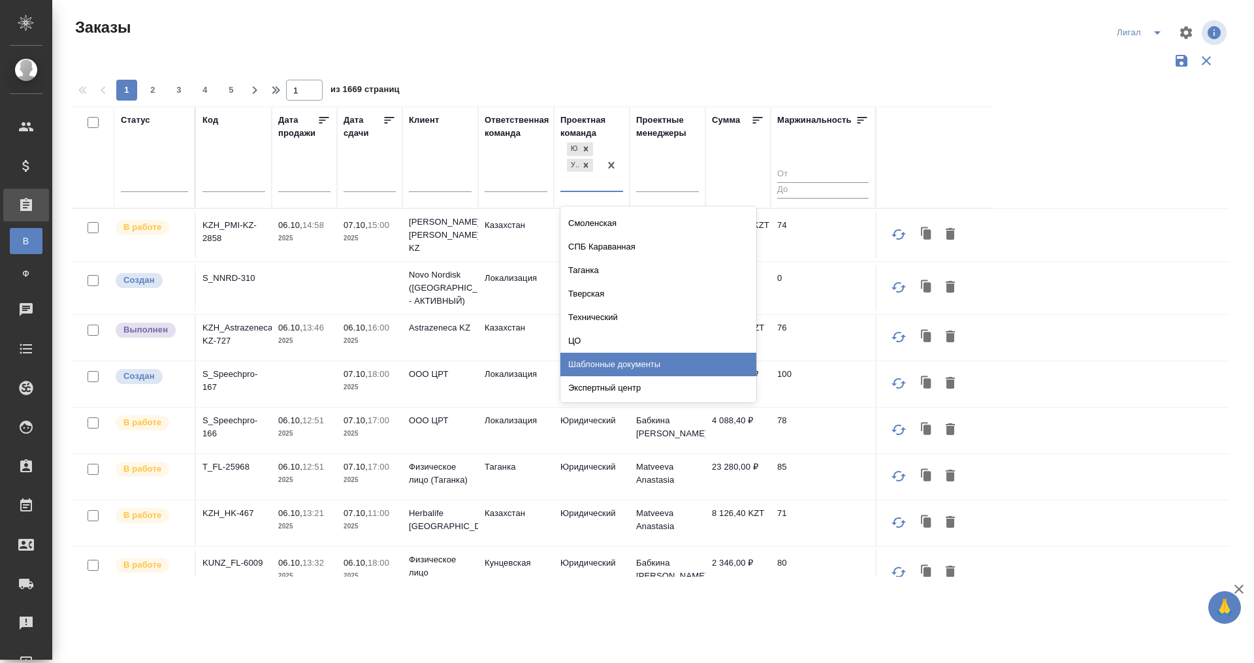
click at [646, 359] on div "Шаблонные документы" at bounding box center [658, 365] width 196 height 24
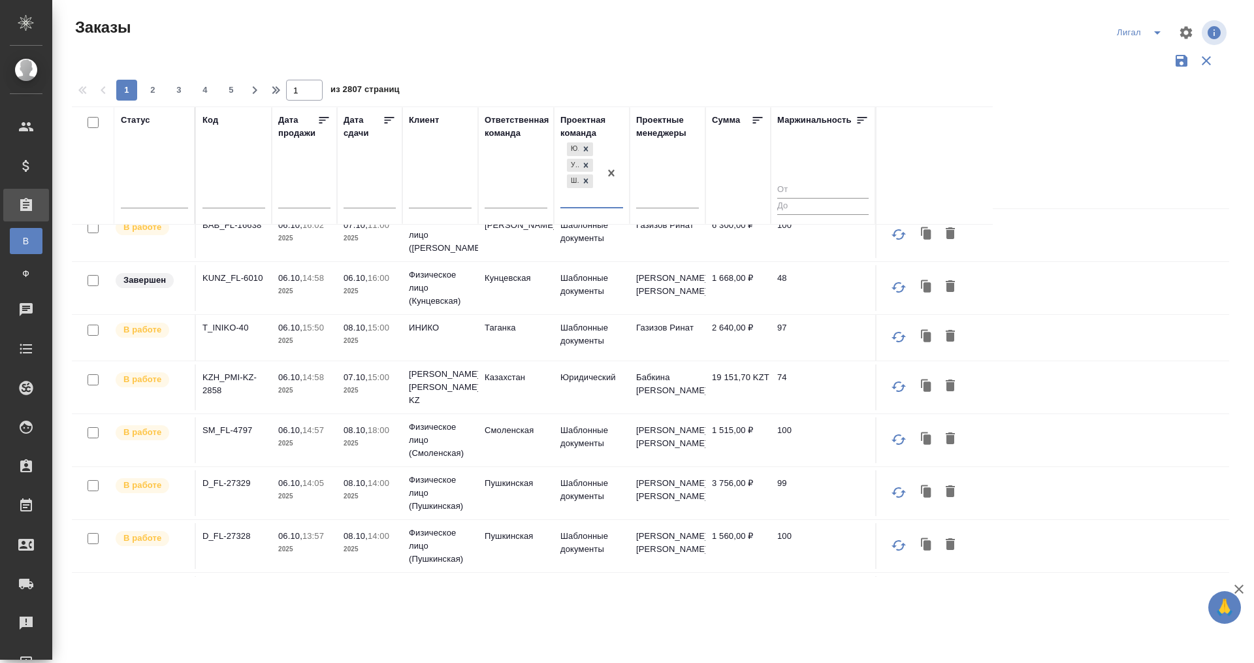
scroll to position [0, 0]
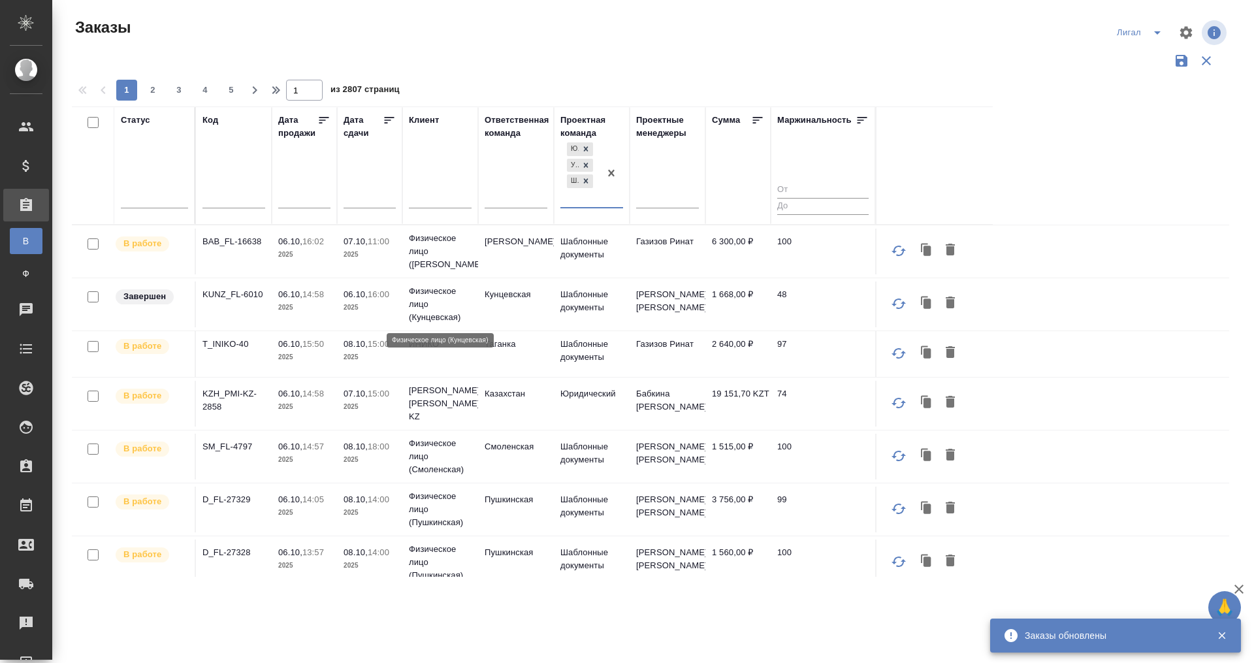
click at [432, 314] on p "Физическое лицо (Кунцевская)" at bounding box center [440, 304] width 63 height 39
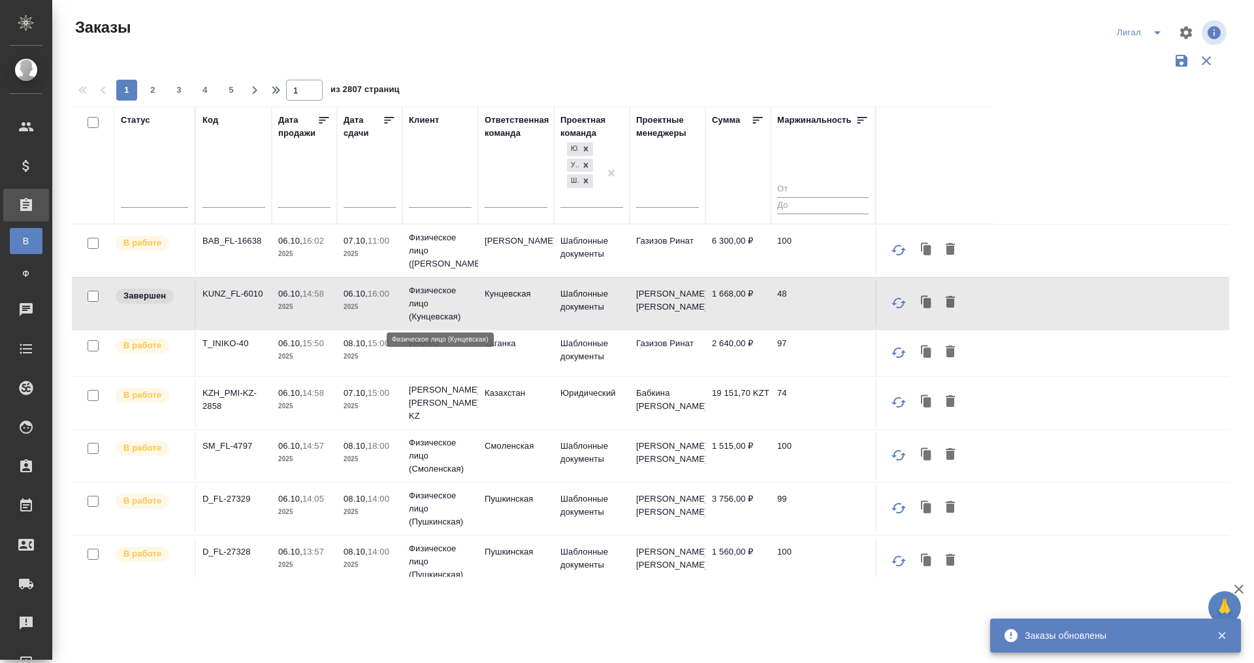
click at [432, 314] on p "Физическое лицо (Кунцевская)" at bounding box center [440, 303] width 63 height 39
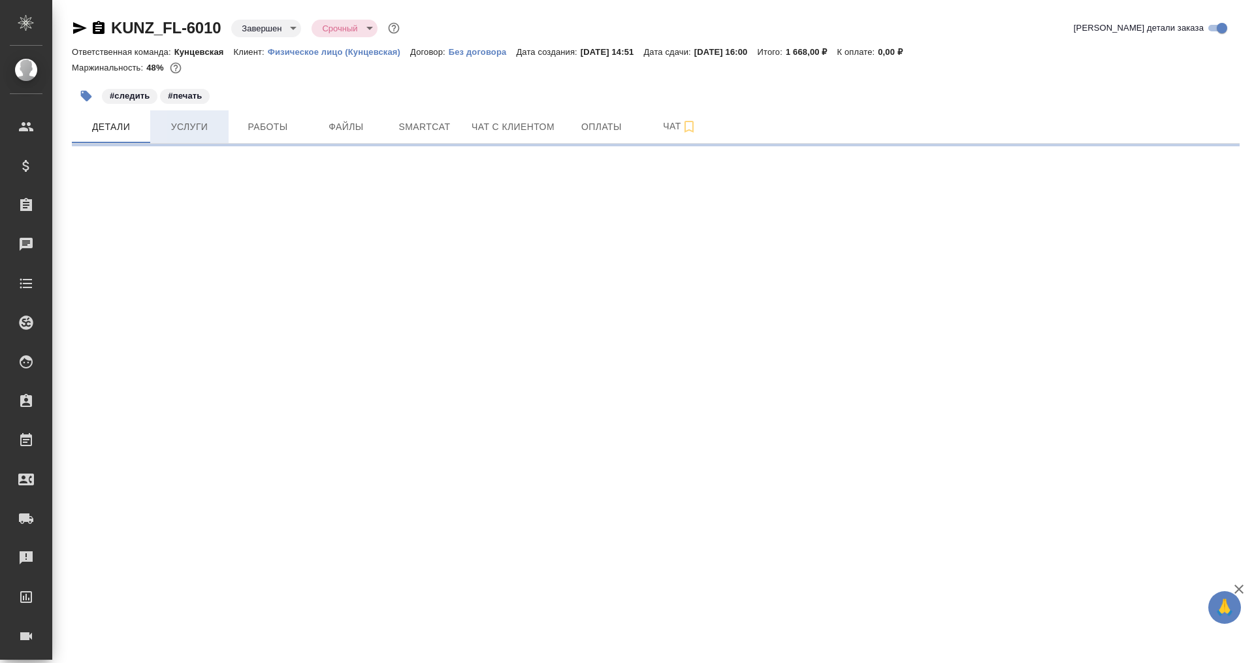
select select "RU"
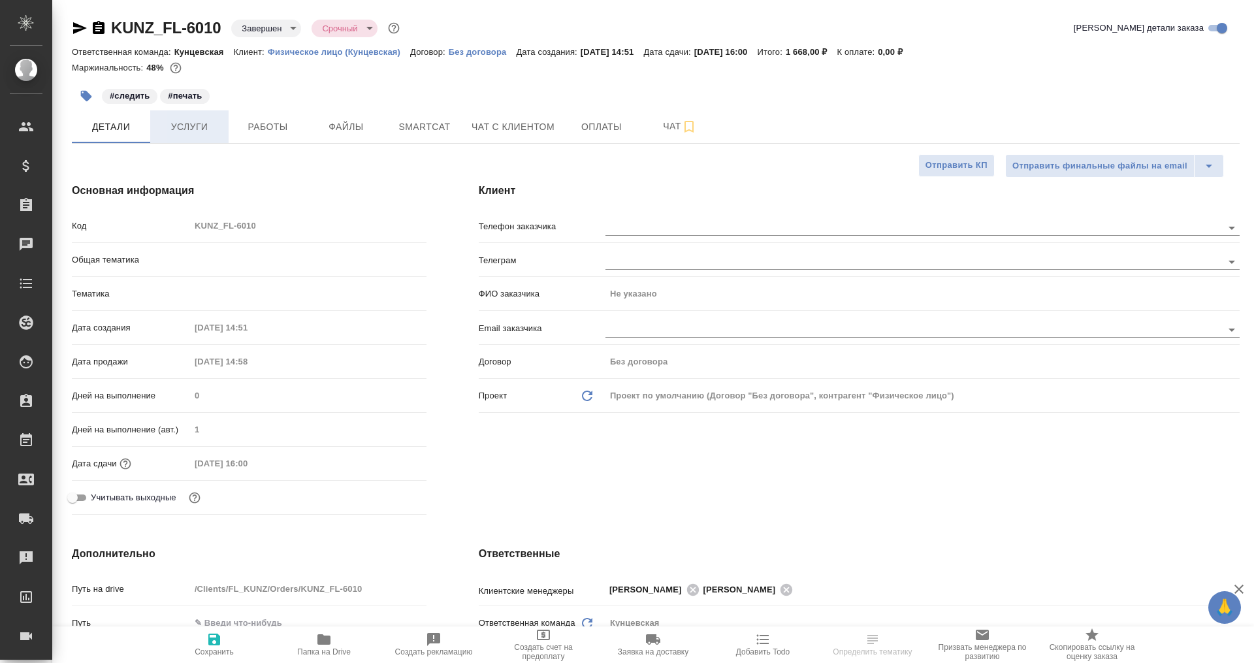
type textarea "x"
click at [193, 131] on span "Услуги" at bounding box center [189, 127] width 63 height 16
type input "[PERSON_NAME]"
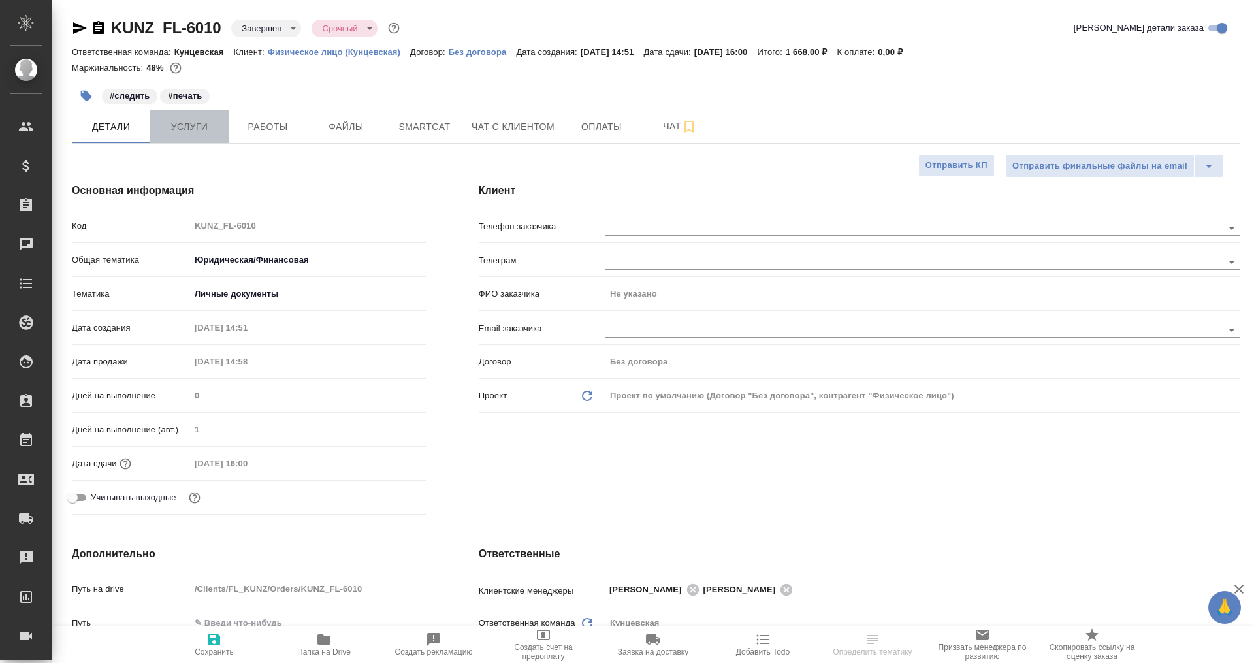
type input "[PERSON_NAME]"
